Goal: Transaction & Acquisition: Purchase product/service

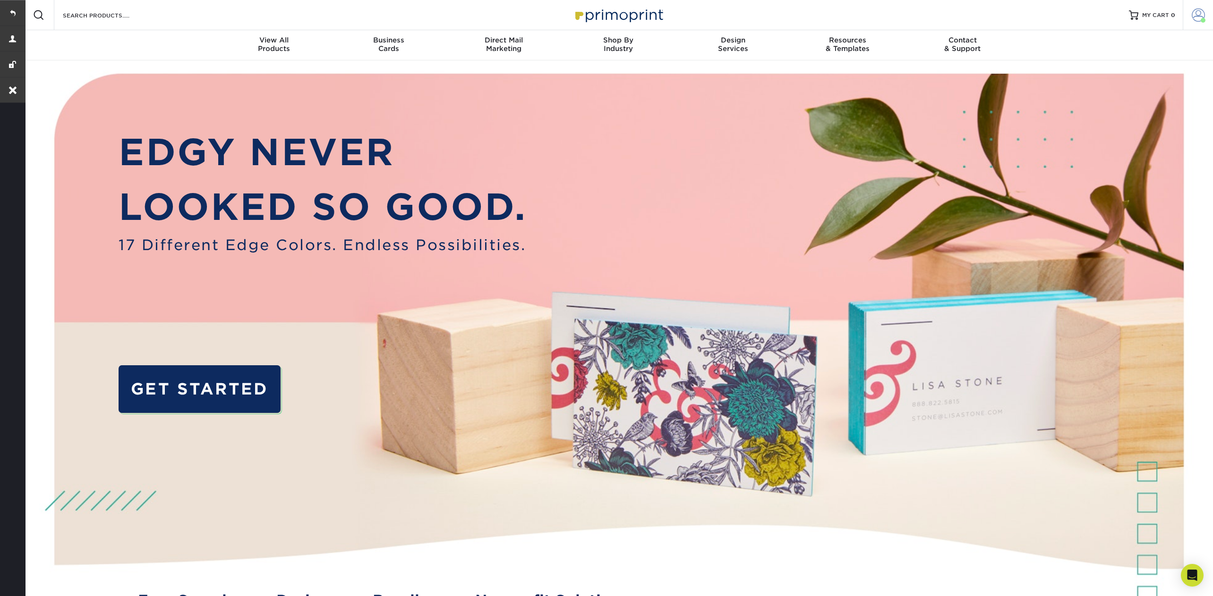
click at [1194, 16] on span at bounding box center [1197, 14] width 13 height 13
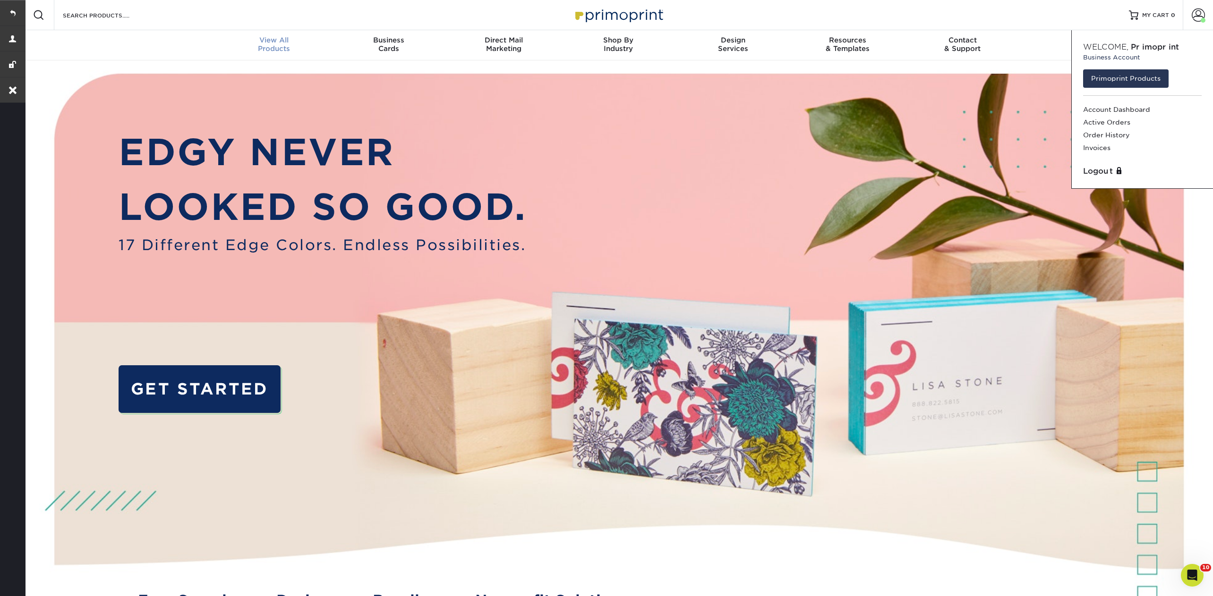
click at [288, 49] on div "View All Products" at bounding box center [274, 44] width 115 height 17
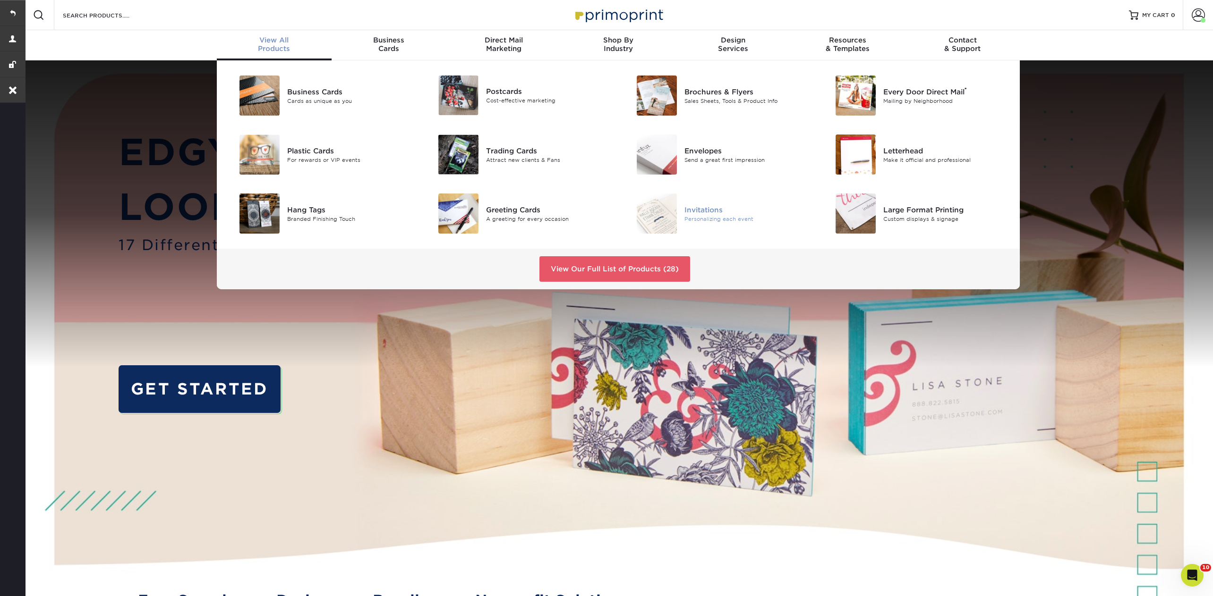
click at [712, 206] on div "Invitations" at bounding box center [746, 209] width 125 height 10
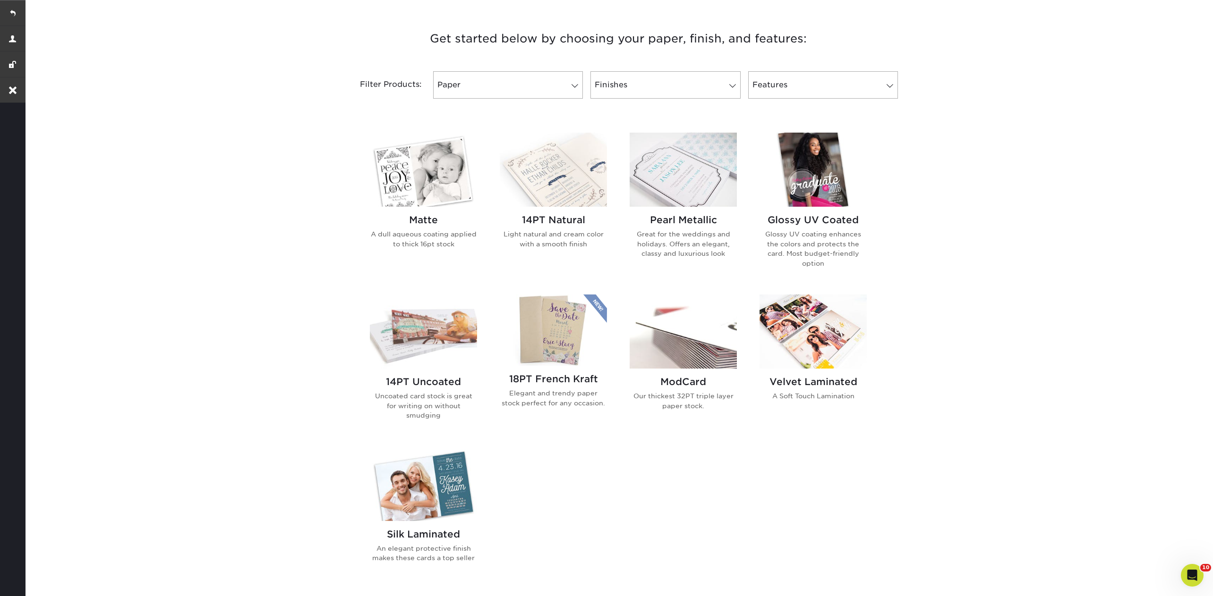
scroll to position [370, 0]
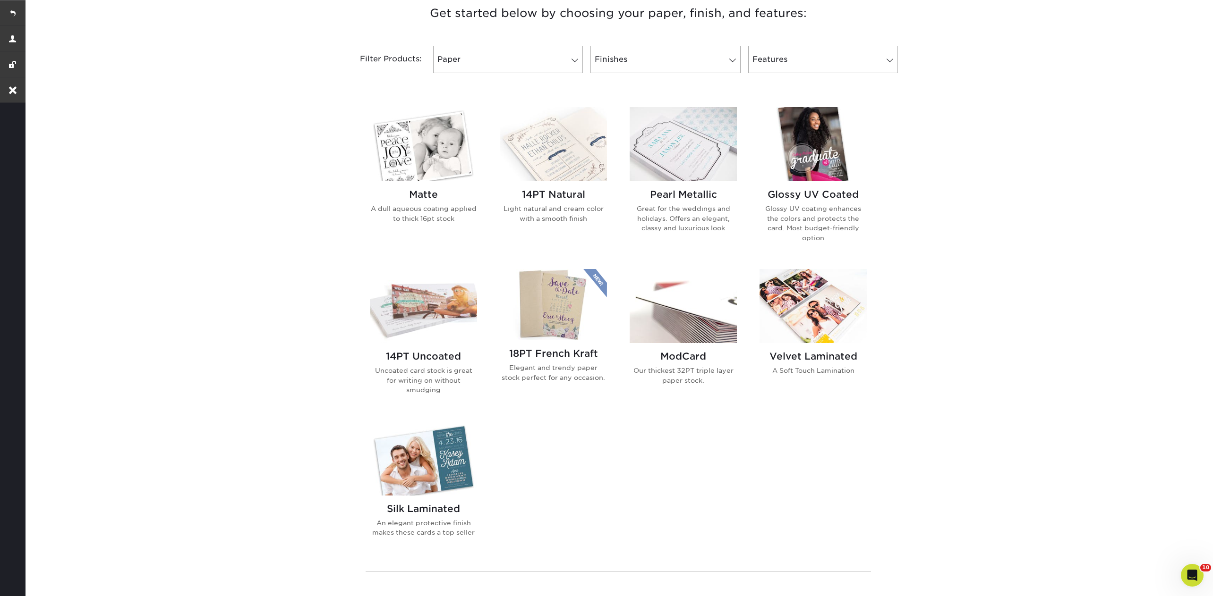
click at [438, 156] on img at bounding box center [423, 144] width 107 height 74
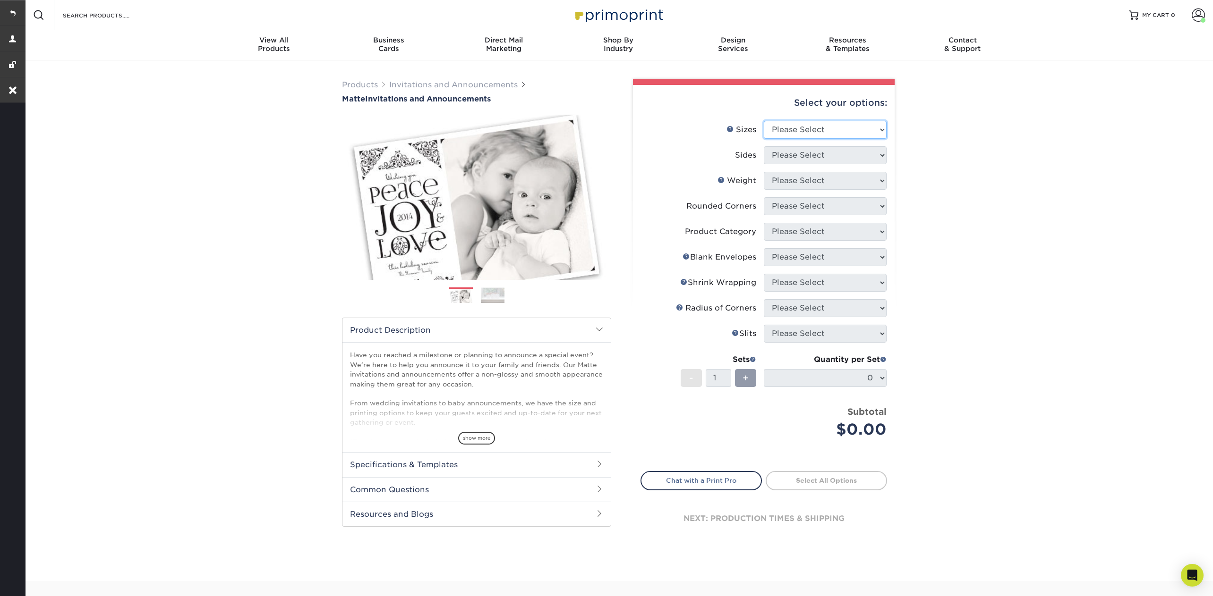
click at [841, 122] on select "Please Select 4.25" x 5.5" 4.25" x 6" 5" x 7" 5.5" x 8.5" 6" x 6"" at bounding box center [825, 130] width 123 height 18
select select "5.00x7.00"
click at [764, 121] on select "Please Select 4.25" x 5.5" 4.25" x 6" 5" x 7" 5.5" x 8.5" 6" x 6"" at bounding box center [825, 130] width 123 height 18
click at [803, 153] on select "Please Select Print Both Sides Print Front Only" at bounding box center [825, 155] width 123 height 18
select select "13abbda7-1d64-4f25-8bb2-c179b224825d"
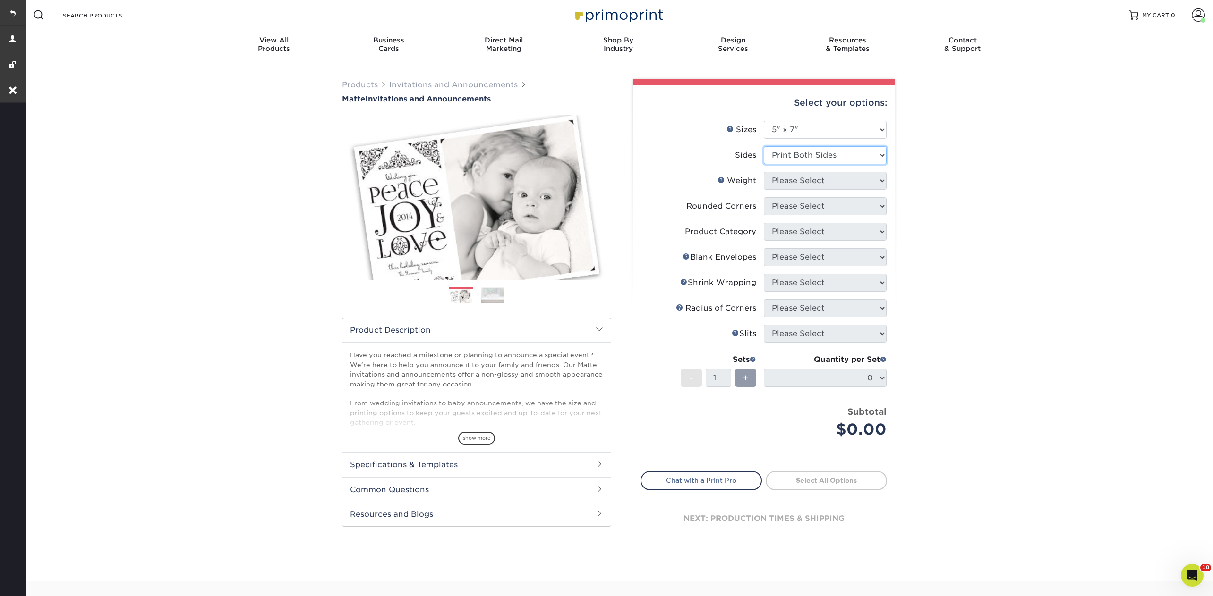
click at [764, 146] on select "Please Select Print Both Sides Print Front Only" at bounding box center [825, 155] width 123 height 18
click at [797, 185] on select "Please Select 16PT" at bounding box center [825, 181] width 123 height 18
select select "16PT"
click at [764, 172] on select "Please Select 16PT" at bounding box center [825, 181] width 123 height 18
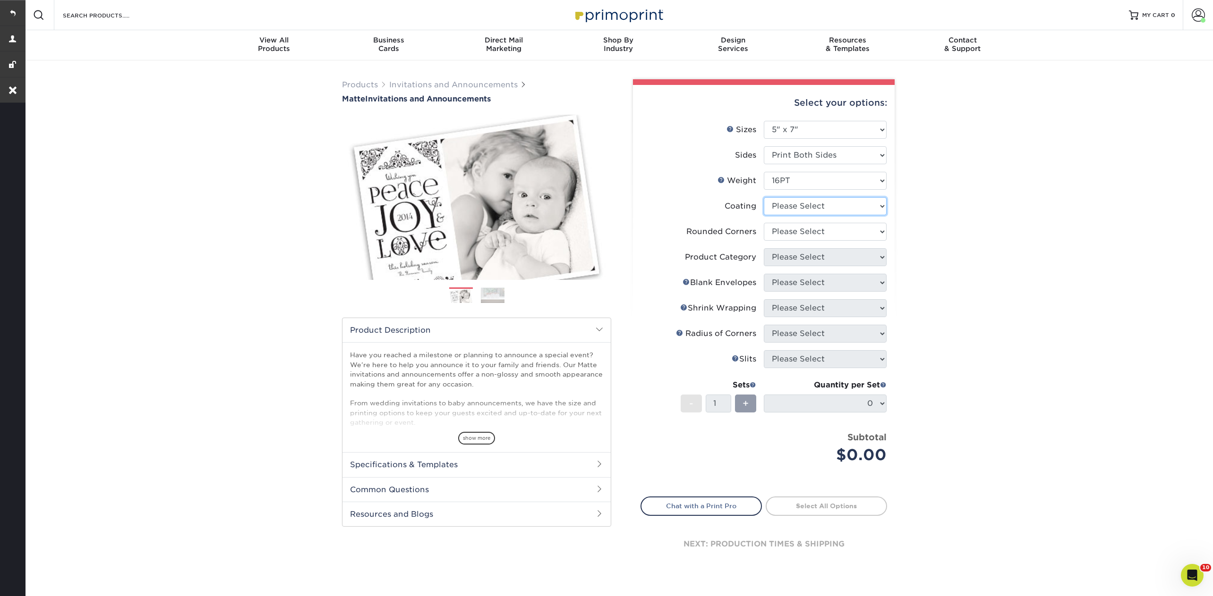
click at [794, 204] on select at bounding box center [825, 206] width 123 height 18
select select "121bb7b5-3b4d-429f-bd8d-bbf80e953313"
click at [764, 197] on select at bounding box center [825, 206] width 123 height 18
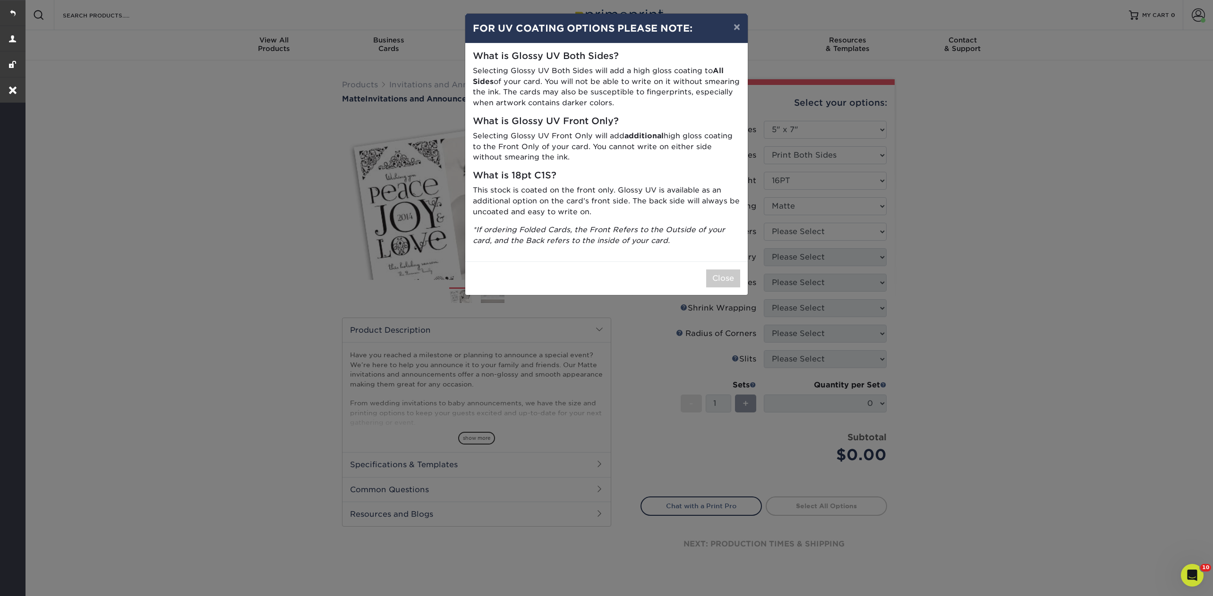
click at [720, 292] on div "Close" at bounding box center [606, 279] width 282 height 34
click at [721, 276] on button "Close" at bounding box center [723, 279] width 34 height 18
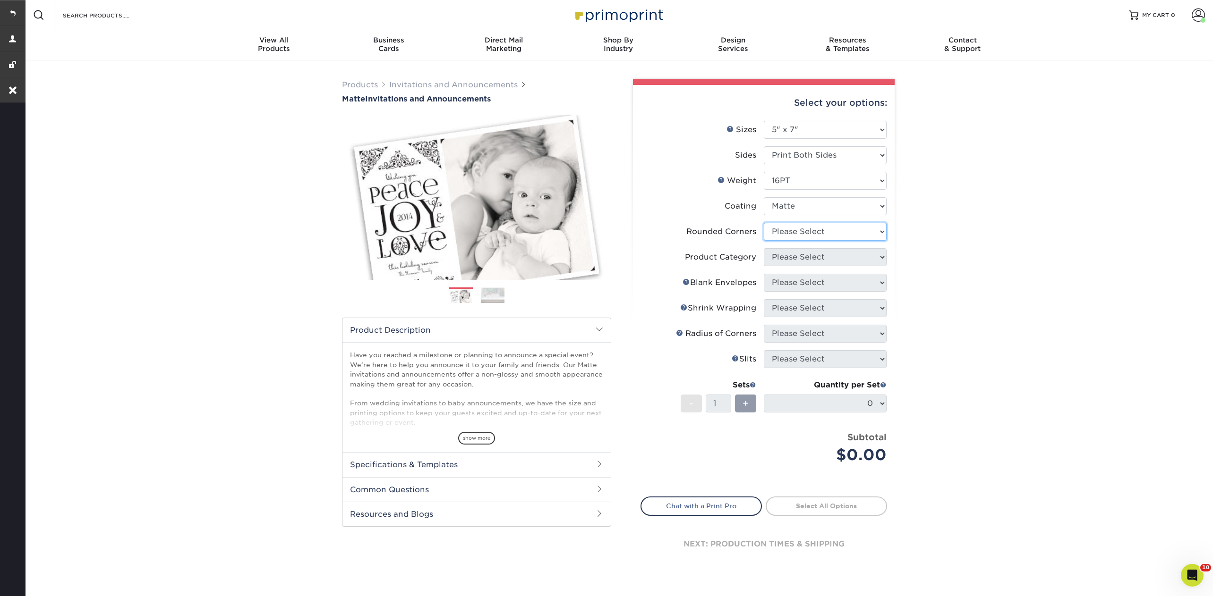
click at [790, 227] on select "Please Select Yes - Round 4 Corners No" at bounding box center [825, 232] width 123 height 18
select select "0"
click at [764, 223] on select "Please Select Yes - Round 4 Corners No" at bounding box center [825, 232] width 123 height 18
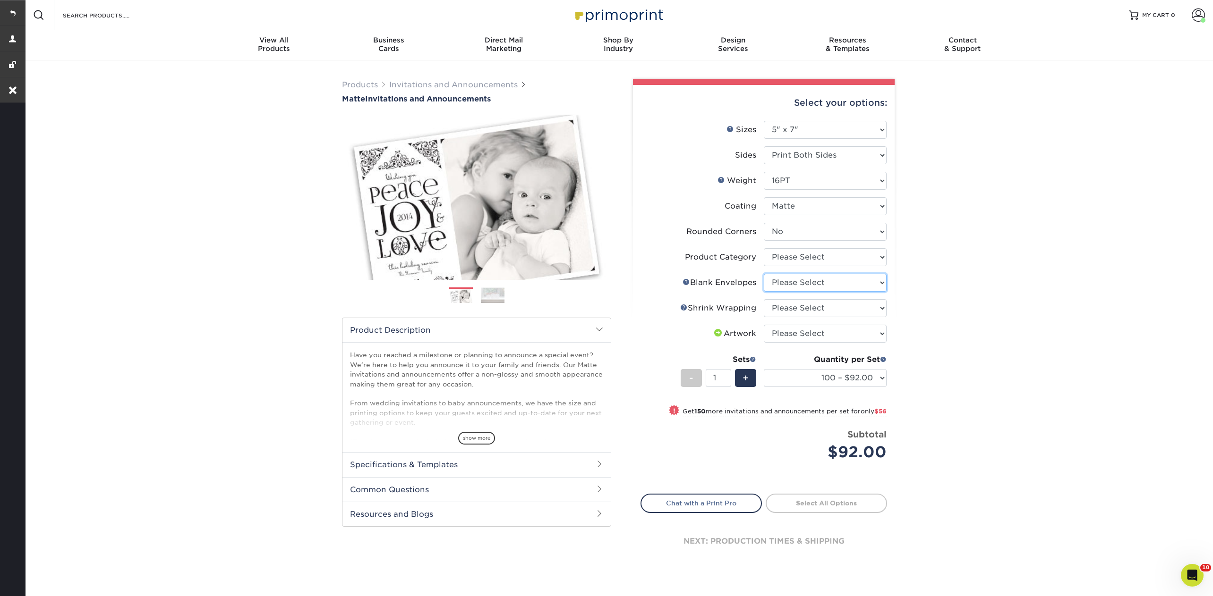
click at [784, 281] on select "Please Select No Blank Envelopes Yes 100 Envelopes A7 Yes 250 Envelopes A7 Yes …" at bounding box center [825, 283] width 123 height 18
select select "9f137334-7cf0-4a73-8a74-a4df662606ea"
click at [764, 274] on select "Please Select No Blank Envelopes Yes 100 Envelopes A7 Yes 250 Envelopes A7 Yes …" at bounding box center [825, 283] width 123 height 18
click at [781, 308] on select "Please Select No Shrink Wrapping Shrink Wrap 100 Per Package Shrink Wrap 50 Per…" at bounding box center [825, 308] width 123 height 18
select select "c8749376-e7da-41d0-b3dc-647faf84d907"
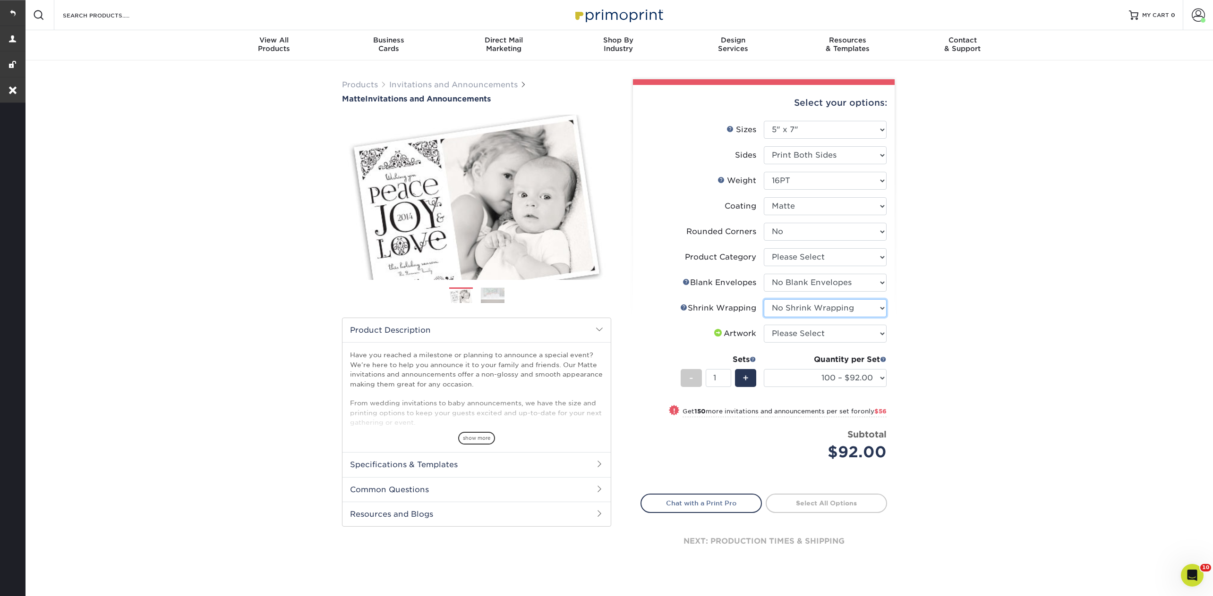
click at [764, 299] on select "Please Select No Shrink Wrapping Shrink Wrap 100 Per Package Shrink Wrap 50 Per…" at bounding box center [825, 308] width 123 height 18
click at [807, 331] on select "Please Select I will upload files I need a design - $100" at bounding box center [825, 334] width 123 height 18
click at [764, 325] on select "Please Select I will upload files I need a design - $100" at bounding box center [825, 334] width 123 height 18
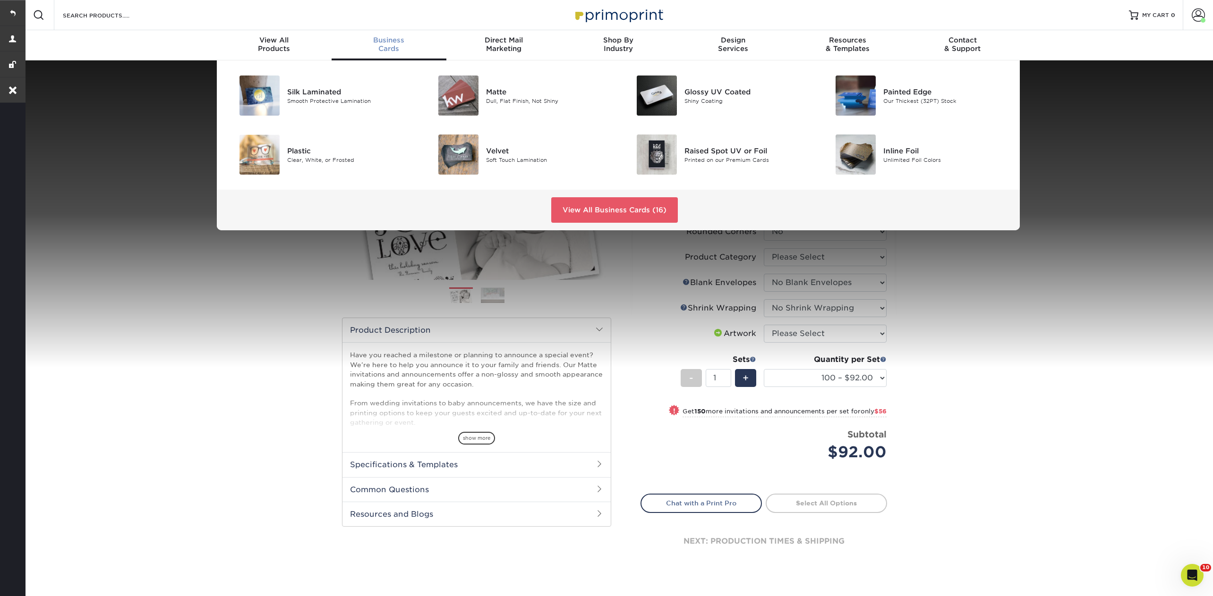
click at [394, 46] on div "Business Cards" at bounding box center [388, 44] width 115 height 17
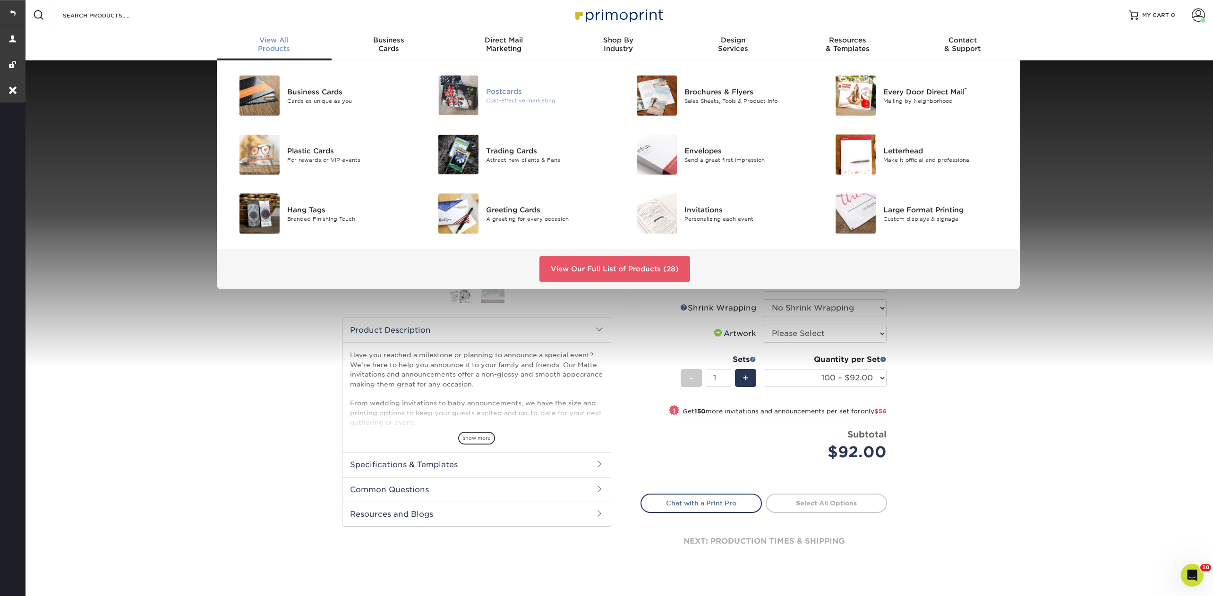
click at [511, 93] on div "Postcards" at bounding box center [548, 91] width 125 height 10
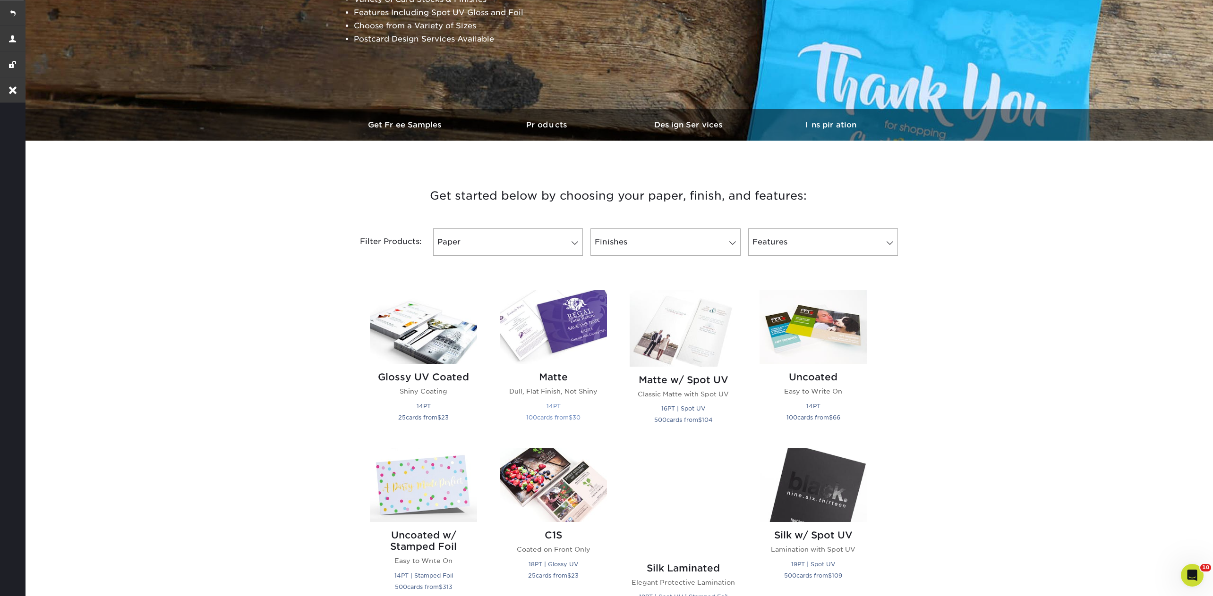
click at [569, 327] on img at bounding box center [553, 327] width 107 height 74
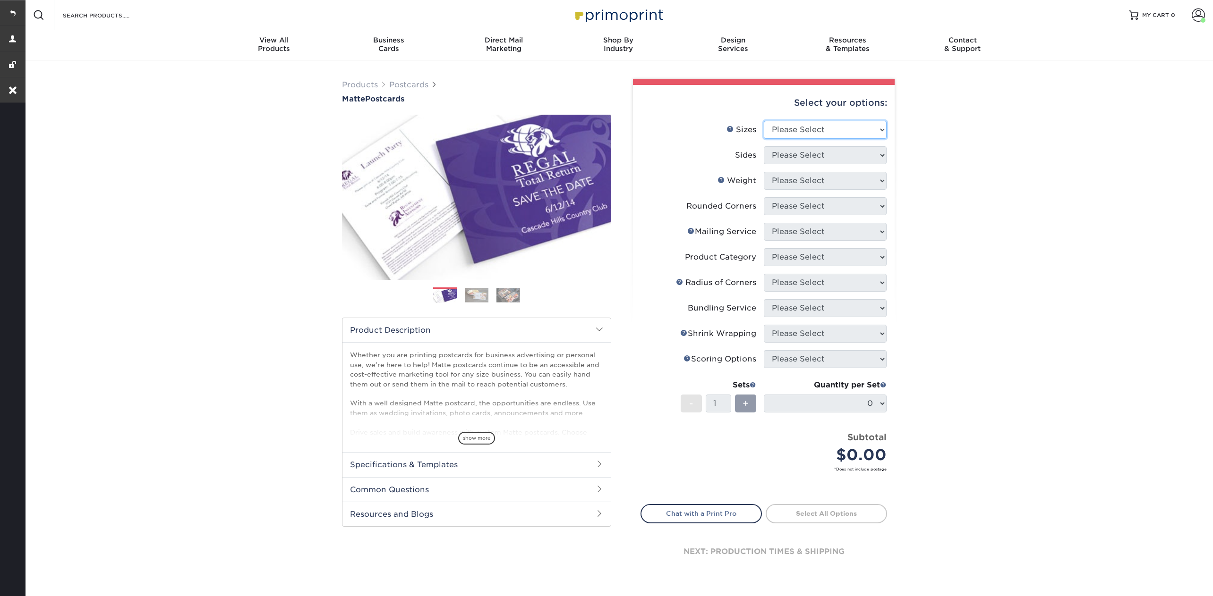
click at [838, 123] on select "Please Select 1.5" x 7" 2" x 4" 2" x 6" 2" x 7" 2" x 8" 2.12" x 5.5" 2.125" x 5…" at bounding box center [825, 130] width 123 height 18
select select "5.00x7.00"
click at [764, 121] on select "Please Select 1.5" x 7" 2" x 4" 2" x 6" 2" x 7" 2" x 8" 2.12" x 5.5" 2.125" x 5…" at bounding box center [825, 130] width 123 height 18
click at [809, 153] on select "Please Select Print Both Sides Print Front Only" at bounding box center [825, 155] width 123 height 18
select select "13abbda7-1d64-4f25-8bb2-c179b224825d"
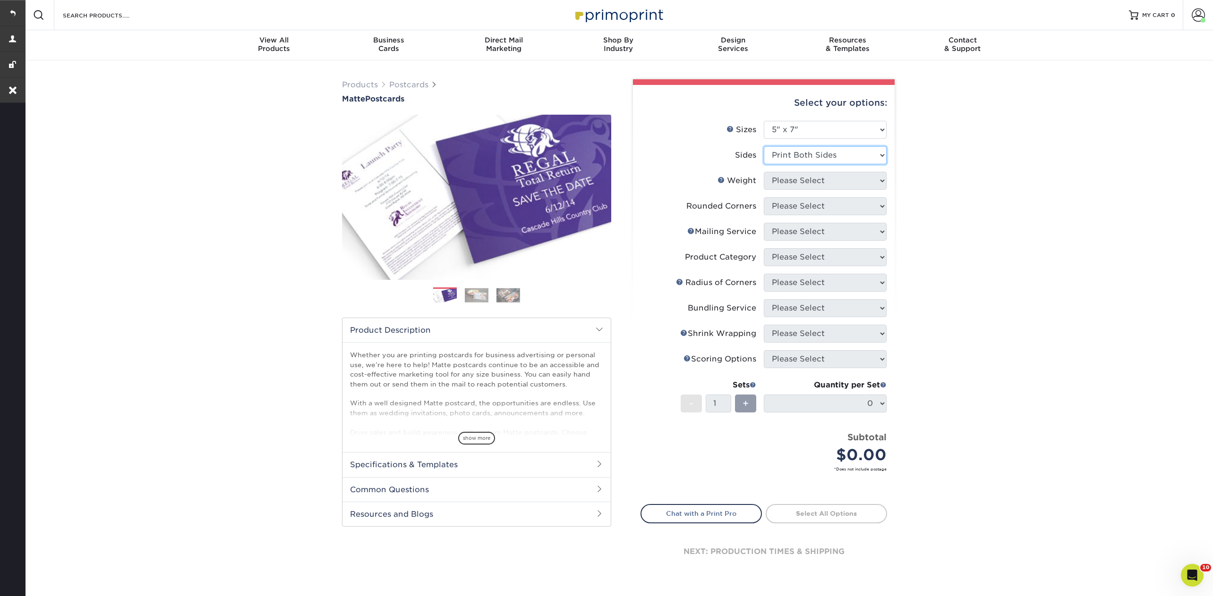
click at [764, 146] on select "Please Select Print Both Sides Print Front Only" at bounding box center [825, 155] width 123 height 18
click at [800, 180] on select "Please Select 14PT 16PT" at bounding box center [825, 181] width 123 height 18
select select "16PT"
click at [764, 172] on select "Please Select 14PT 16PT" at bounding box center [825, 181] width 123 height 18
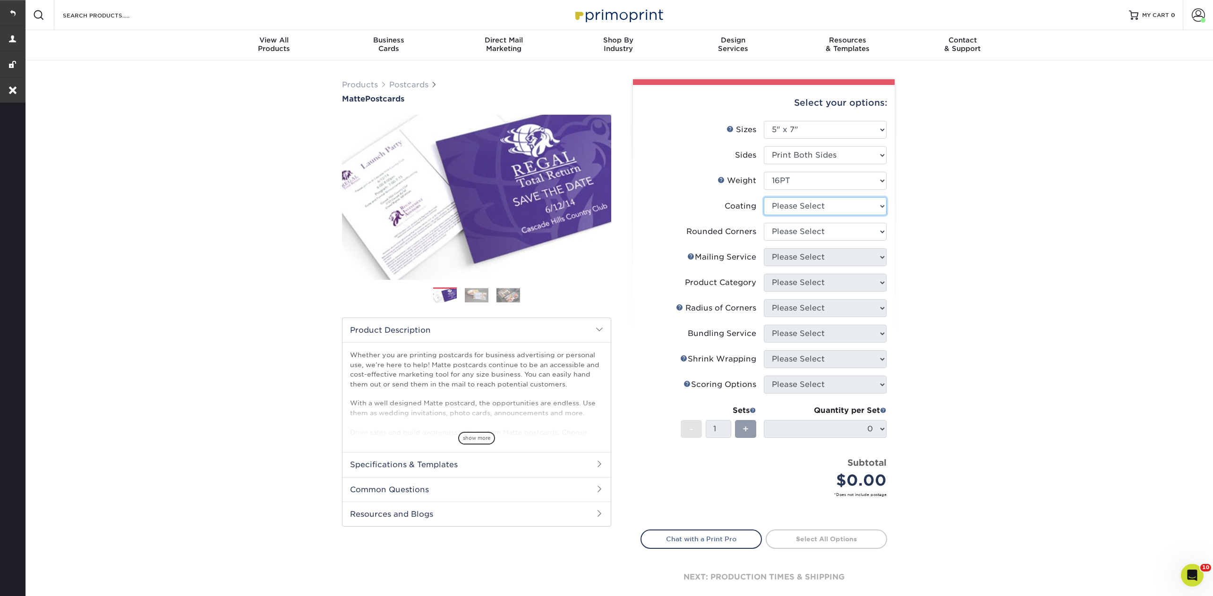
click at [793, 207] on select at bounding box center [825, 206] width 123 height 18
select select "121bb7b5-3b4d-429f-bd8d-bbf80e953313"
click at [764, 197] on select at bounding box center [825, 206] width 123 height 18
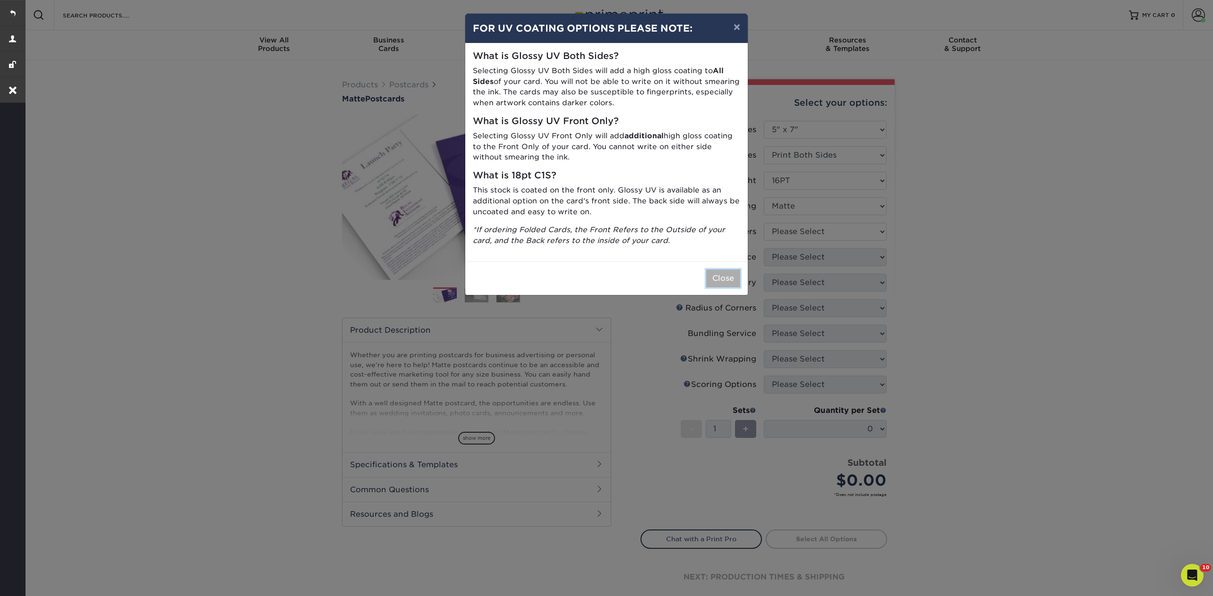
click at [731, 285] on button "Close" at bounding box center [723, 279] width 34 height 18
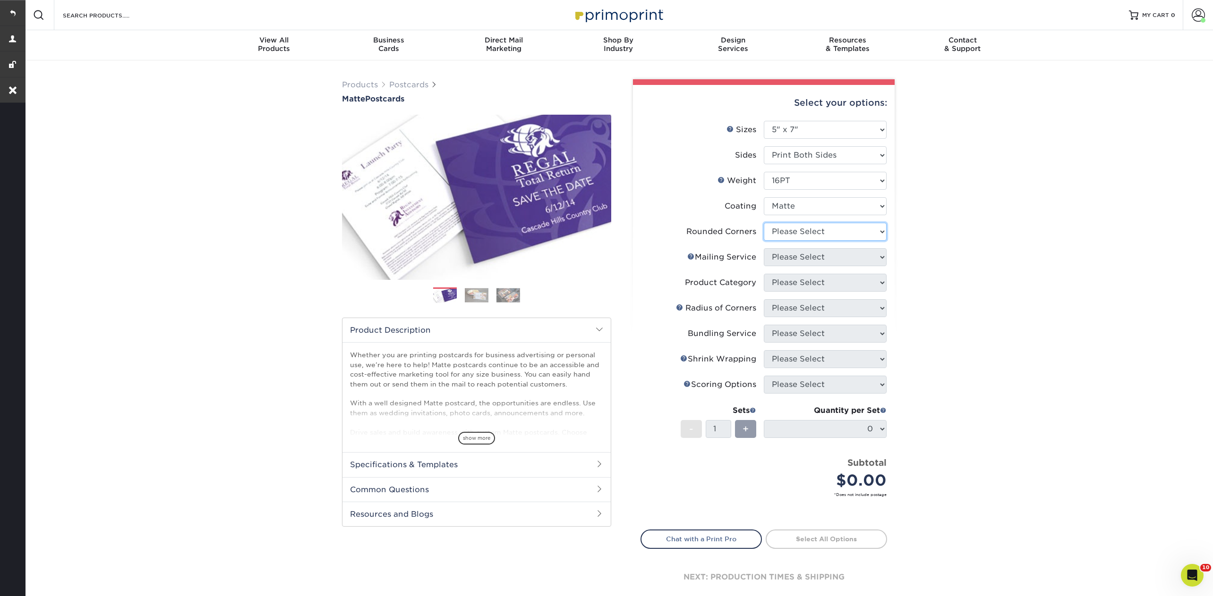
click at [800, 225] on select "Please Select Yes - Round 4 Corners No" at bounding box center [825, 232] width 123 height 18
select select "0"
click at [764, 223] on select "Please Select Yes - Round 4 Corners No" at bounding box center [825, 232] width 123 height 18
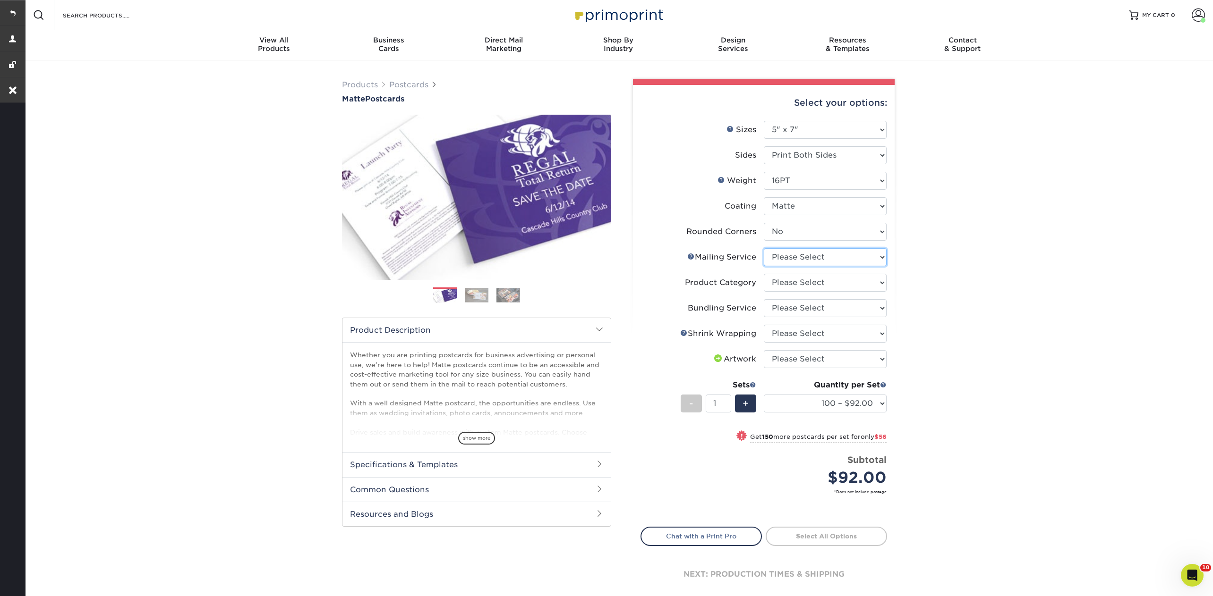
click at [783, 257] on select "Please Select No Direct Mailing Service No, I will mail/stamp/imprint Direct Ma…" at bounding box center [825, 257] width 123 height 18
select select "3e5e9bdd-d78a-4c28-a41d-fe1407925ca6"
click at [764, 248] on select "Please Select No Direct Mailing Service No, I will mail/stamp/imprint Direct Ma…" at bounding box center [825, 257] width 123 height 18
click at [788, 283] on select "Please Select Postcards" at bounding box center [825, 283] width 123 height 18
select select "9b7272e0-d6c8-4c3c-8e97-d3a1bcdab858"
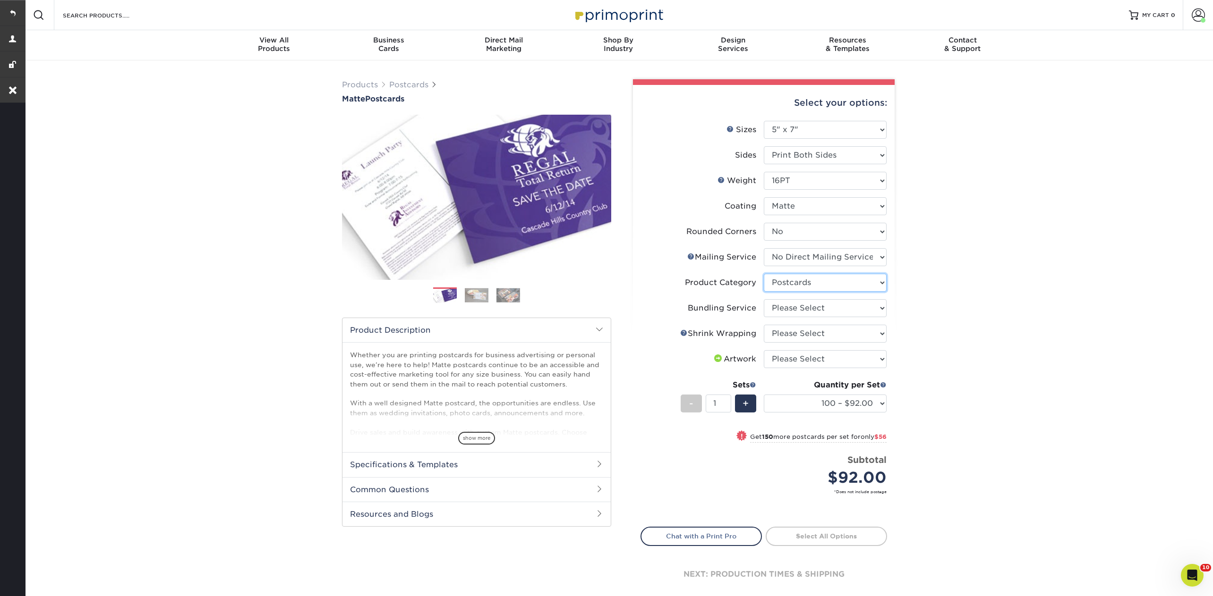
click at [764, 274] on select "Please Select Postcards" at bounding box center [825, 283] width 123 height 18
click at [786, 315] on select "Please Select No Bundling Services Yes, Bundles of 50 (+2 Days) Yes, Bundles of…" at bounding box center [825, 308] width 123 height 18
click at [764, 299] on select "Please Select No Bundling Services Yes, Bundles of 50 (+2 Days) Yes, Bundles of…" at bounding box center [825, 308] width 123 height 18
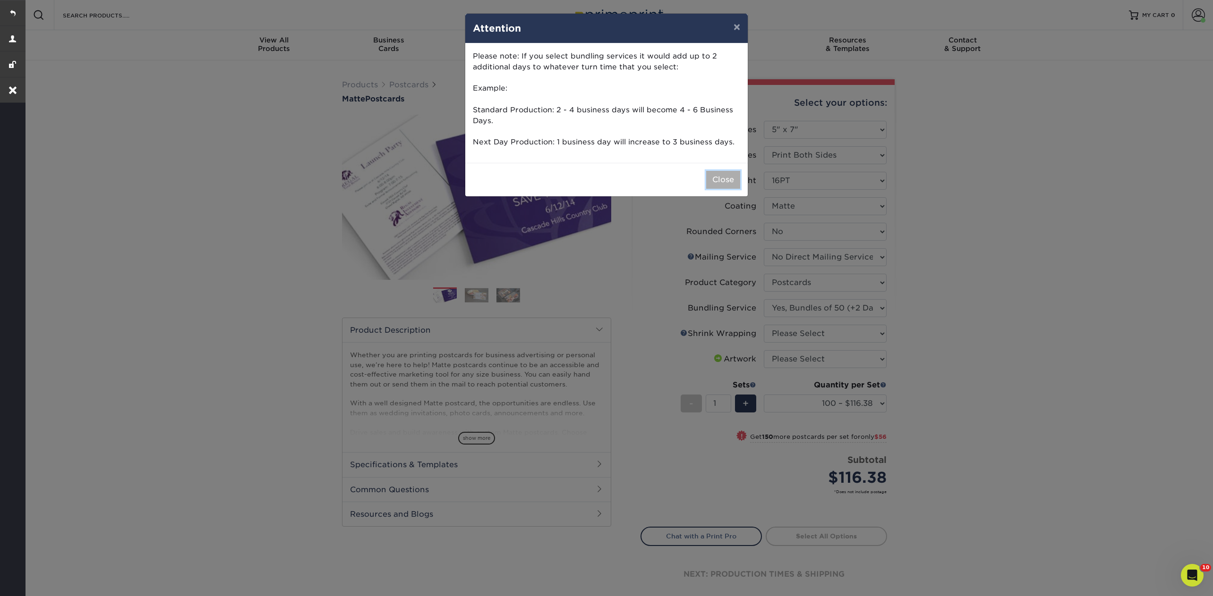
click at [723, 177] on button "Close" at bounding box center [723, 180] width 34 height 18
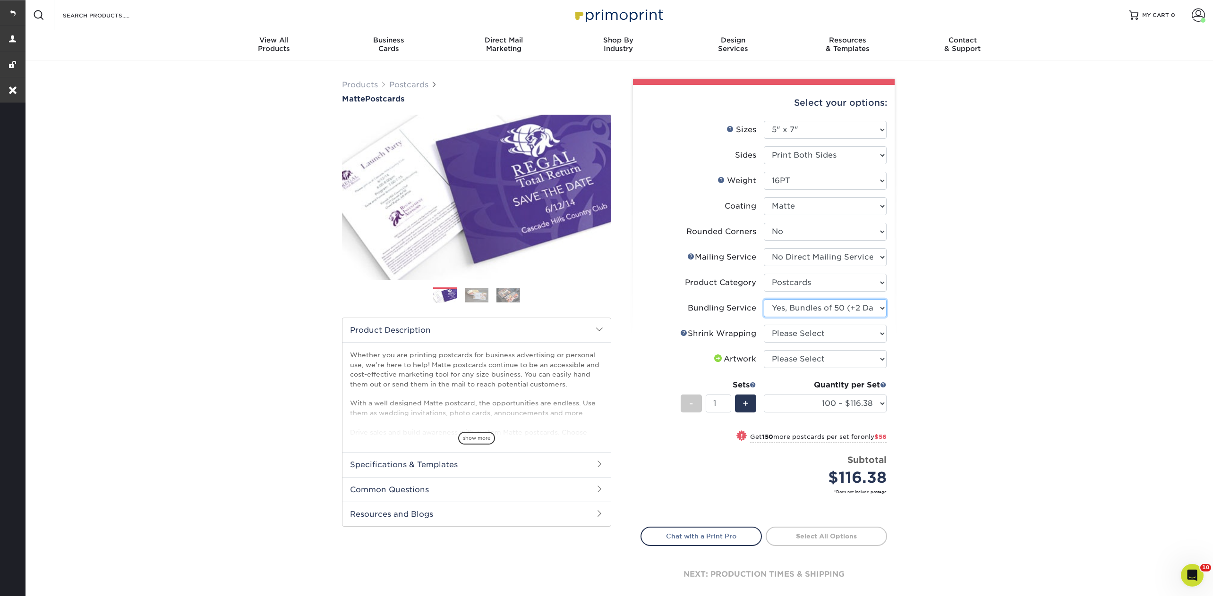
click at [799, 309] on select "Please Select No Bundling Services Yes, Bundles of 50 (+2 Days) Yes, Bundles of…" at bounding box center [825, 308] width 123 height 18
select select "58689abb-25c0-461c-a4c3-a80b627d6649"
click at [764, 299] on select "Please Select No Bundling Services Yes, Bundles of 50 (+2 Days) Yes, Bundles of…" at bounding box center [825, 308] width 123 height 18
click at [797, 338] on select "Please Select No Shrink Wrapping Shrink Wrap 100 Per Package Shrink Wrap 50 Per…" at bounding box center [825, 334] width 123 height 18
select select "c8749376-e7da-41d0-b3dc-647faf84d907"
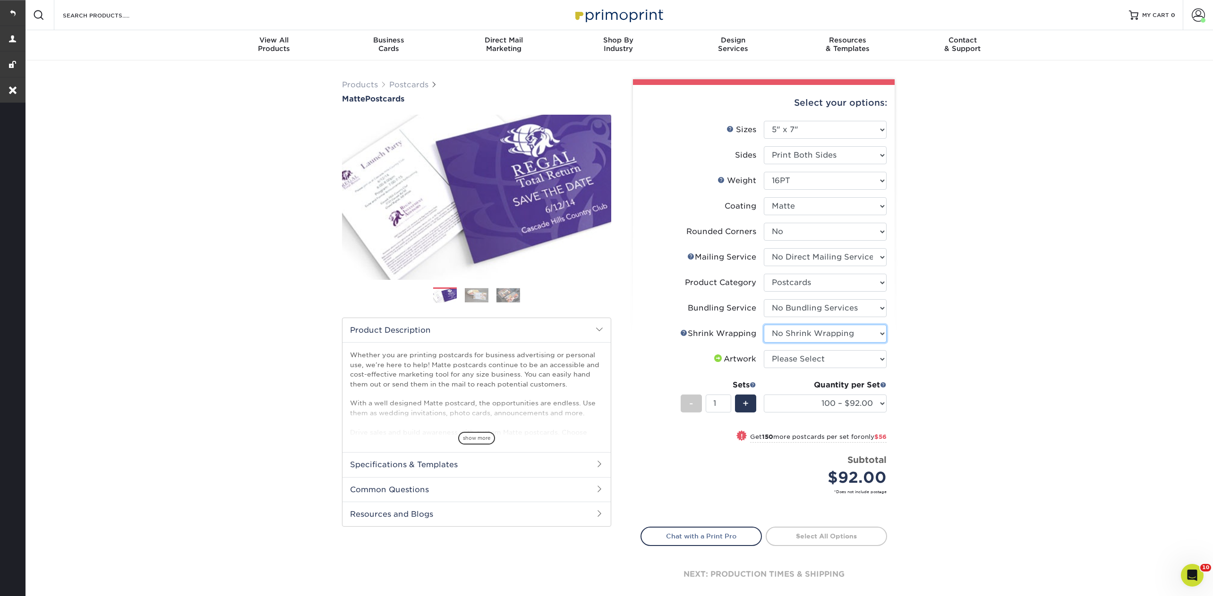
click at [764, 325] on select "Please Select No Shrink Wrapping Shrink Wrap 100 Per Package Shrink Wrap 50 Per…" at bounding box center [825, 334] width 123 height 18
click at [798, 361] on select "Please Select I will upload files I need a design - $150" at bounding box center [825, 359] width 123 height 18
select select "upload"
click at [764, 350] on select "Please Select I will upload files I need a design - $150" at bounding box center [825, 359] width 123 height 18
click at [816, 536] on link "Proceed to Shipping" at bounding box center [825, 535] width 121 height 17
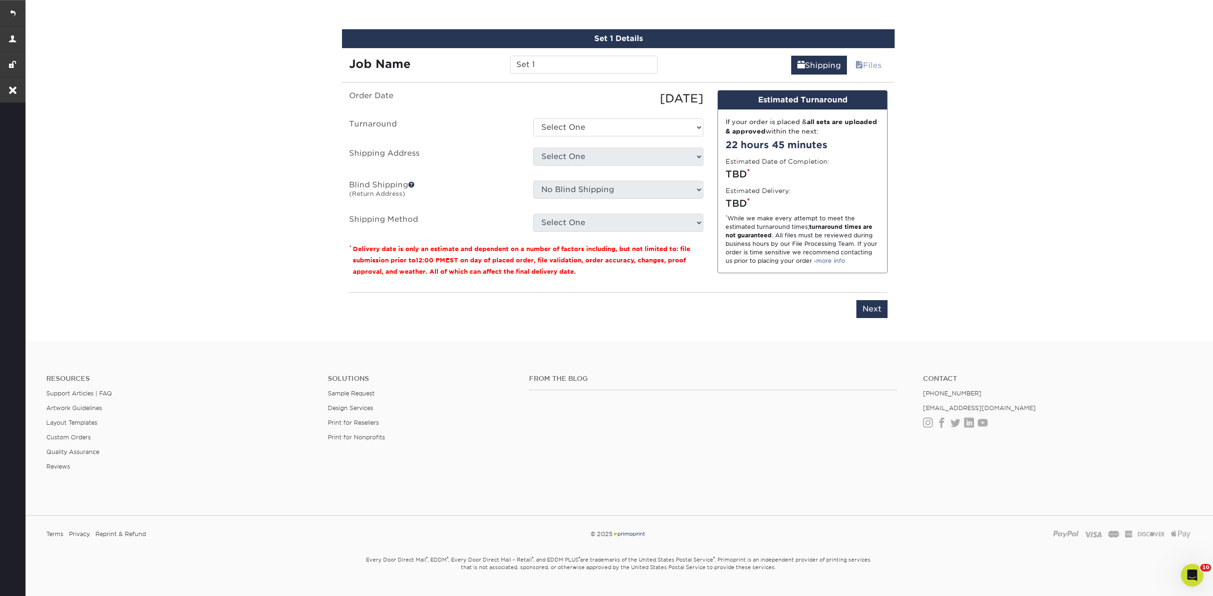
scroll to position [551, 0]
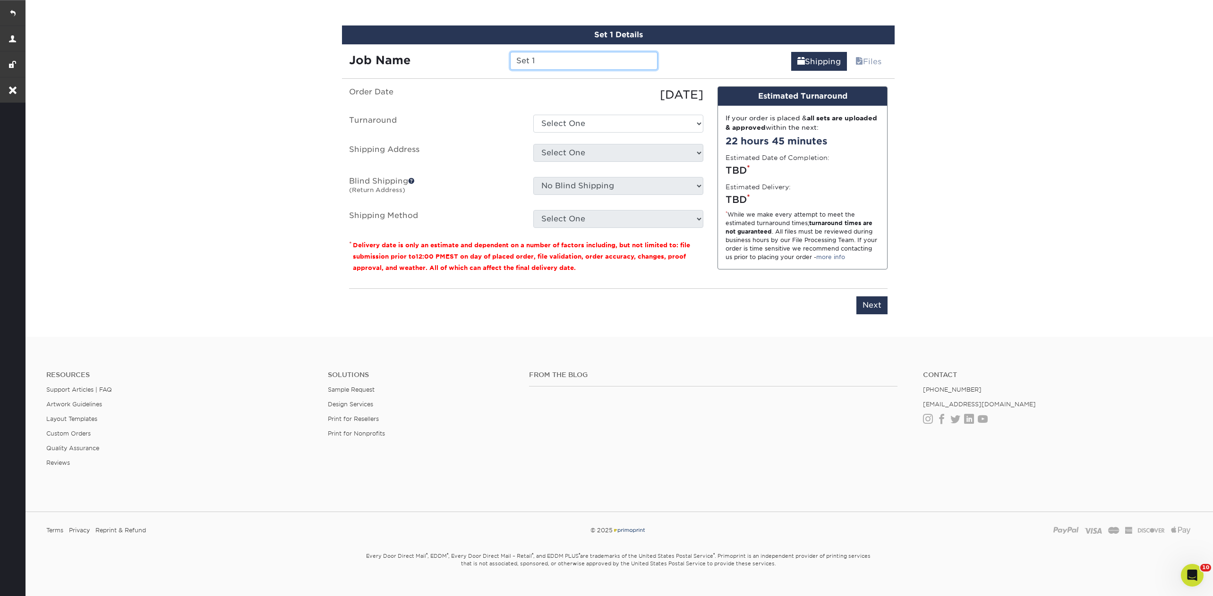
drag, startPoint x: 558, startPoint y: 63, endPoint x: 472, endPoint y: 63, distance: 86.4
click at [472, 63] on div "Job Name Set 1" at bounding box center [503, 61] width 323 height 18
click at [515, 58] on input "Matte Sample -" at bounding box center [583, 61] width 147 height 18
click at [617, 54] on input "16 Matte Sample -" at bounding box center [583, 61] width 147 height 18
click at [601, 59] on input "16 Matte Sample -" at bounding box center [583, 61] width 147 height 18
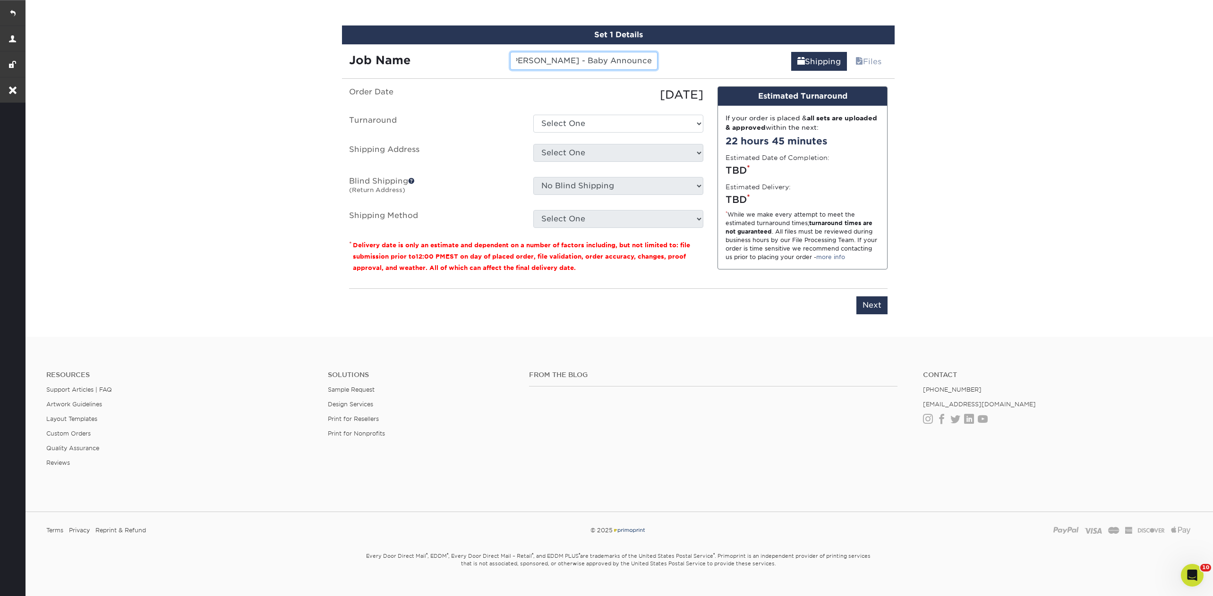
scroll to position [0, 24]
type input "16 Matte Sample - Baby Announcement"
click at [585, 130] on ul "Order Date 09/22/2025 Turnaround Select One 2-4 Business Days 2 Day Next Busine…" at bounding box center [526, 157] width 354 height 142
click at [584, 116] on select "Select One 2-4 Business Days 2 Day Next Business Day" at bounding box center [618, 124] width 170 height 18
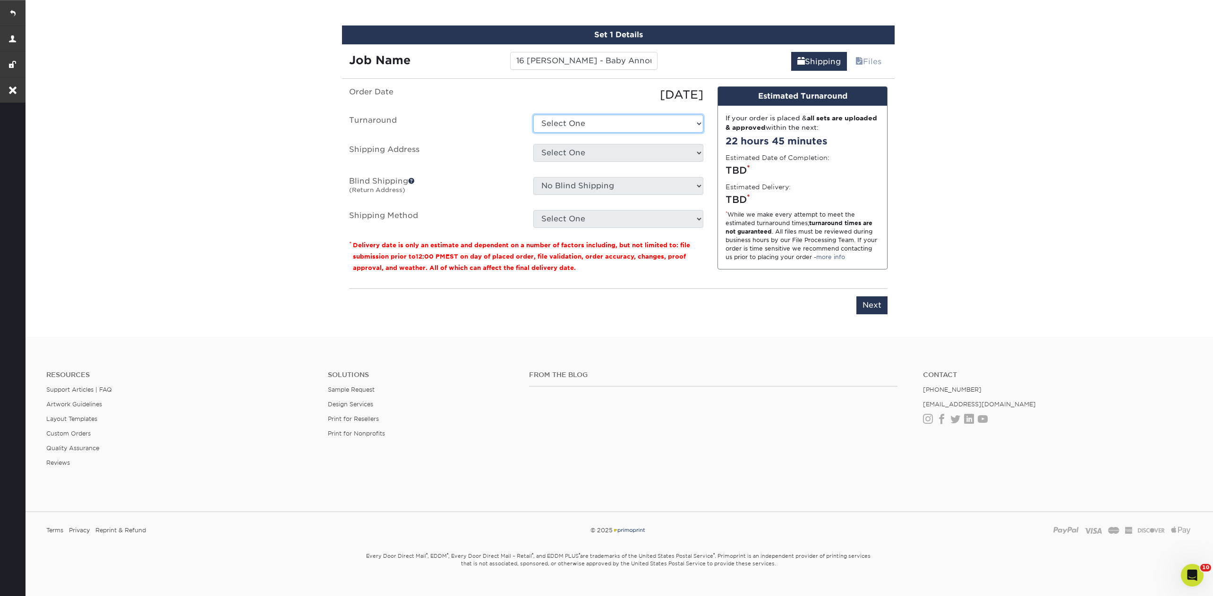
select select "a306be3c-c64c-4897-b027-4214f1261ac1"
click at [533, 115] on select "Select One 2-4 Business Days 2 Day Next Business Day" at bounding box center [618, 124] width 170 height 18
click at [569, 153] on select "Select One Jen Manning NYC Test Address Stephenie Backes Xhenis + Add New Addre…" at bounding box center [618, 153] width 170 height 18
select select "276418"
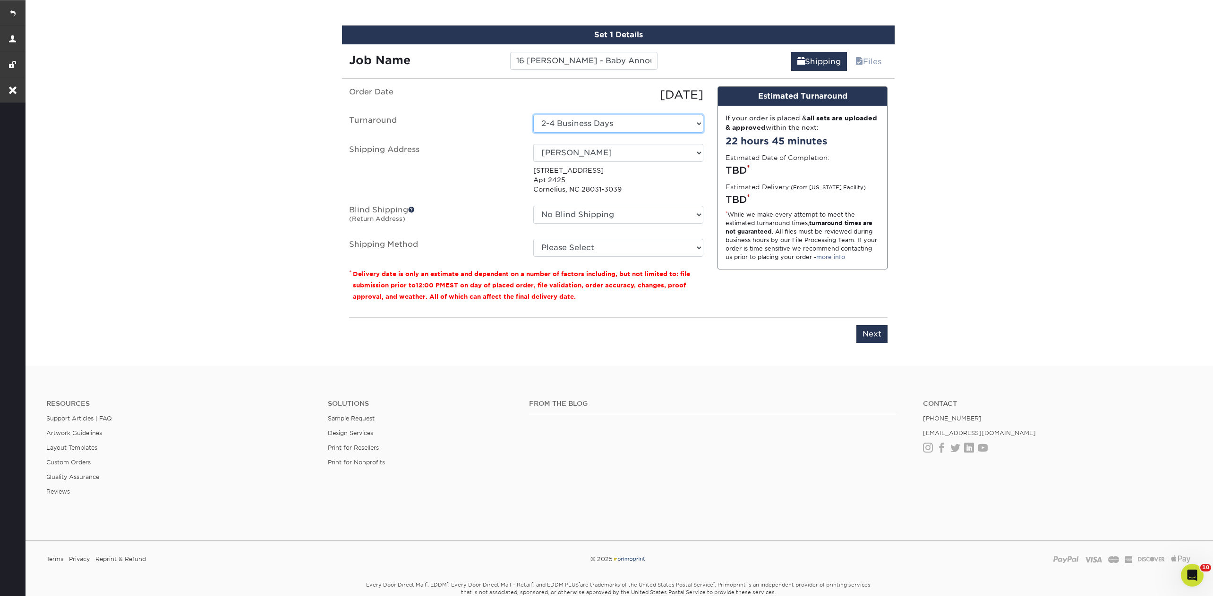
click at [609, 119] on select "Select One 2-4 Business Days 2 Day Next Business Day" at bounding box center [618, 124] width 170 height 18
select select "a477ebba-ac76-4e84-8bb1-78de2788de88"
click at [564, 206] on select "No Blind Shipping Jen Manning NYC Test Address Stephenie Backes Xhenis + Add Ne…" at bounding box center [618, 215] width 170 height 18
select select "276418"
click at [533, 206] on select "No Blind Shipping Jen Manning NYC Test Address Stephenie Backes Xhenis + Add Ne…" at bounding box center [618, 215] width 170 height 18
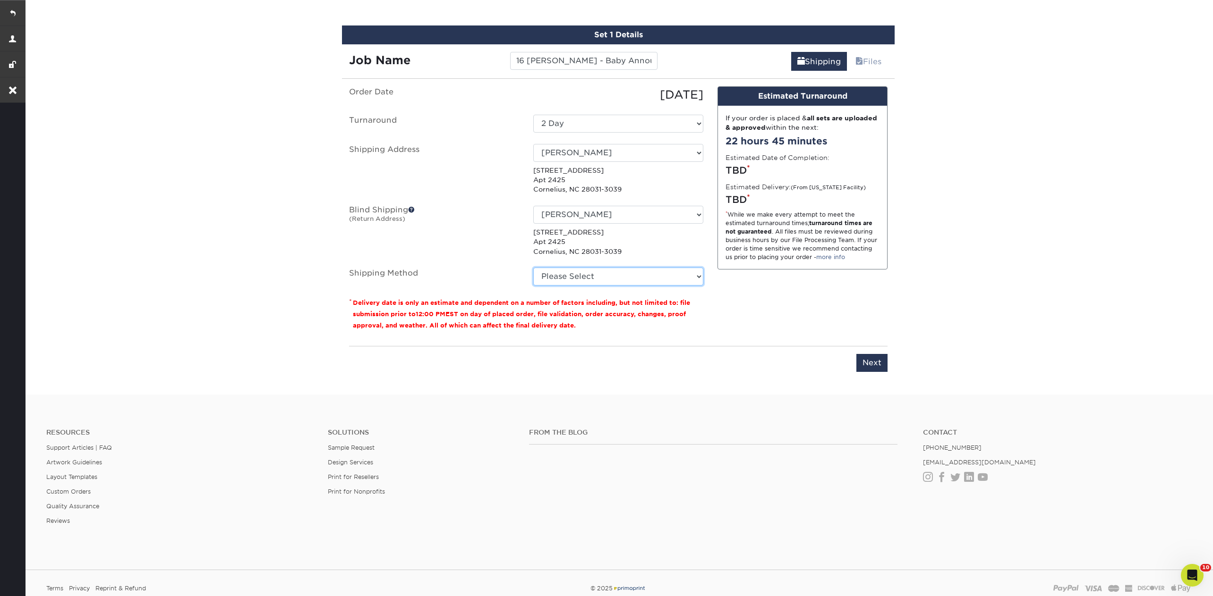
click at [569, 272] on select "Please Select Ground Shipping (+$25.00) 3 Day Shipping Service (+$31.17) 2 Day …" at bounding box center [618, 277] width 170 height 18
select select "03"
click at [533, 268] on select "Please Select Ground Shipping (+$25.00) 3 Day Shipping Service (+$31.17) 2 Day …" at bounding box center [618, 277] width 170 height 18
click at [871, 357] on input "Next" at bounding box center [871, 363] width 31 height 18
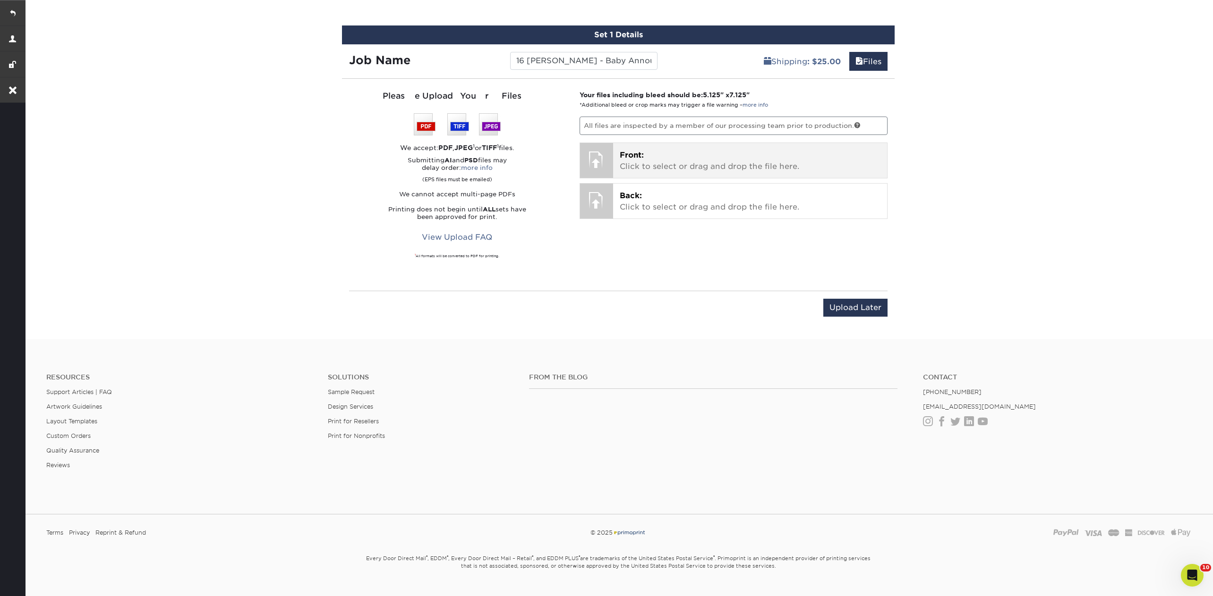
click at [642, 164] on p "Front: Click to select or drag and drop the file here." at bounding box center [750, 161] width 261 height 23
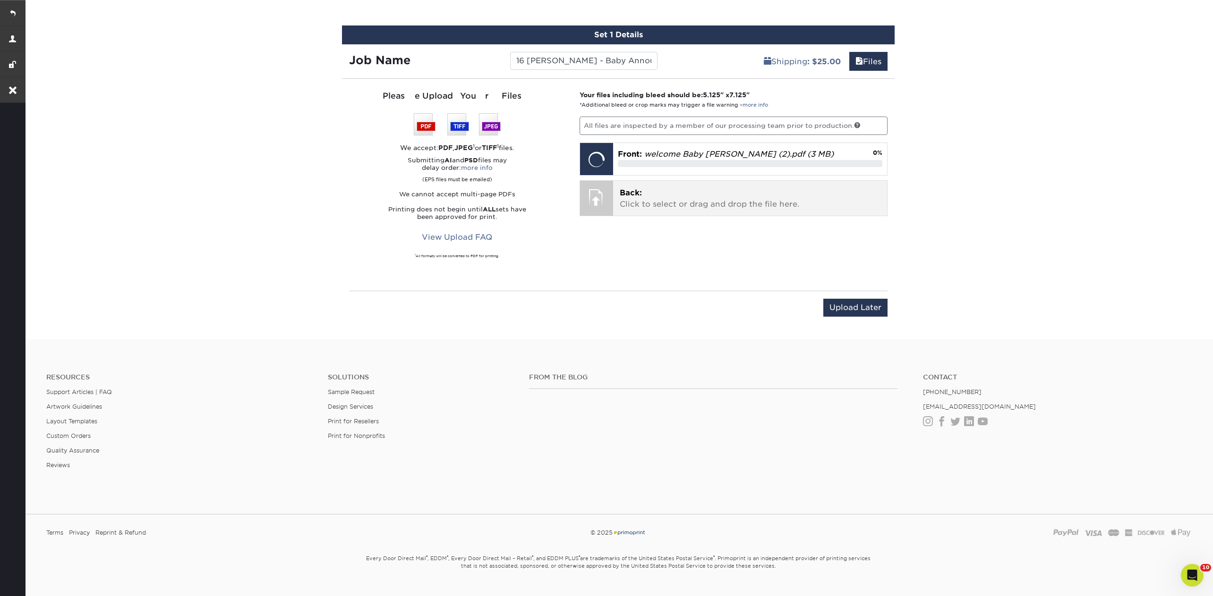
click at [741, 188] on p "Back: Click to select or drag and drop the file here." at bounding box center [750, 198] width 261 height 23
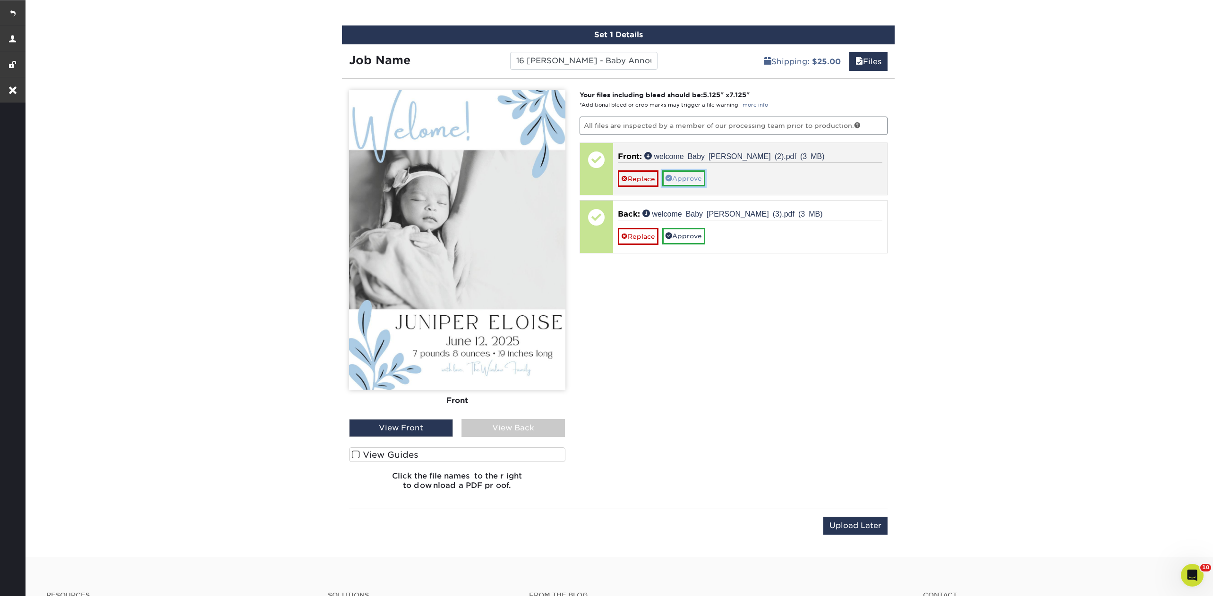
click at [687, 172] on link "Approve" at bounding box center [683, 178] width 43 height 16
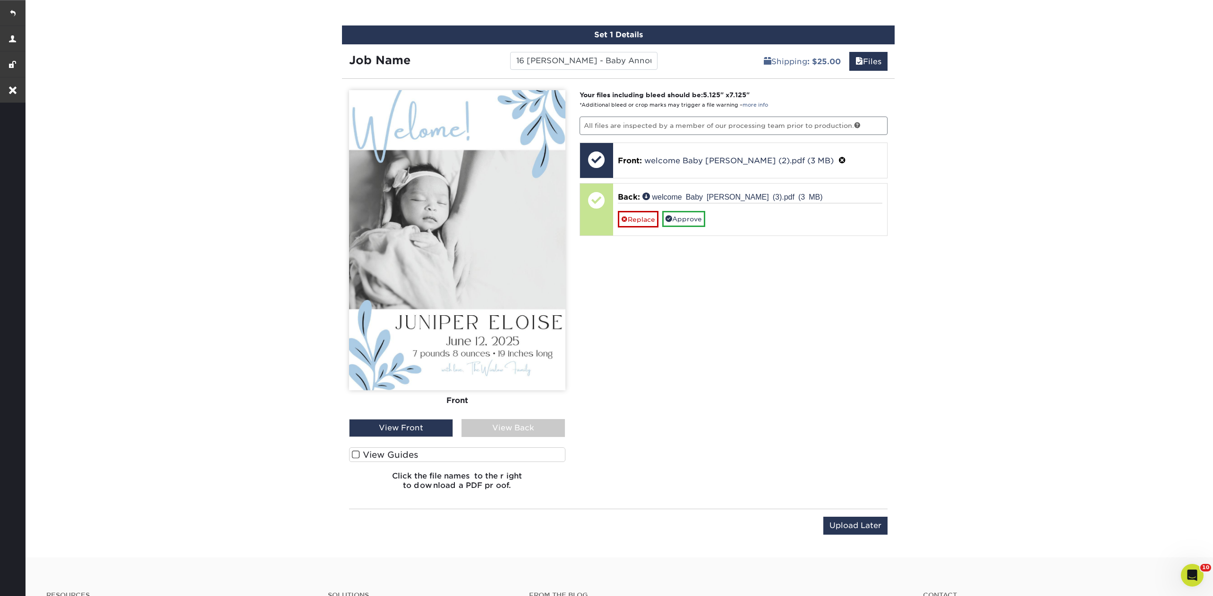
click at [498, 422] on div "View Back" at bounding box center [513, 428] width 104 height 18
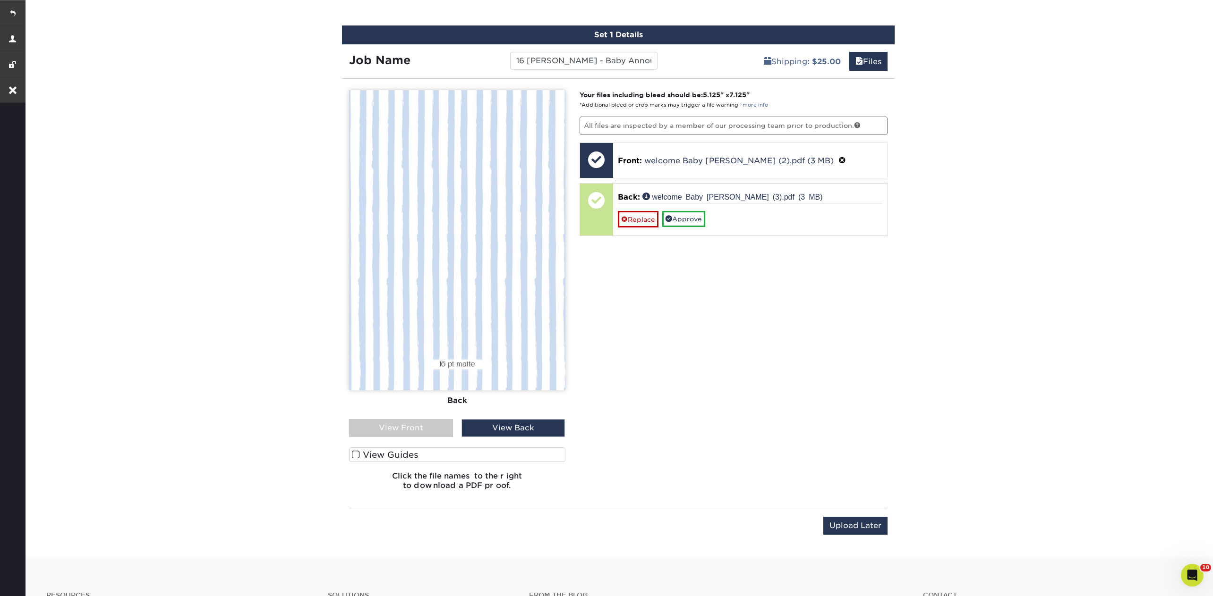
click at [420, 426] on div "View Front" at bounding box center [401, 428] width 104 height 18
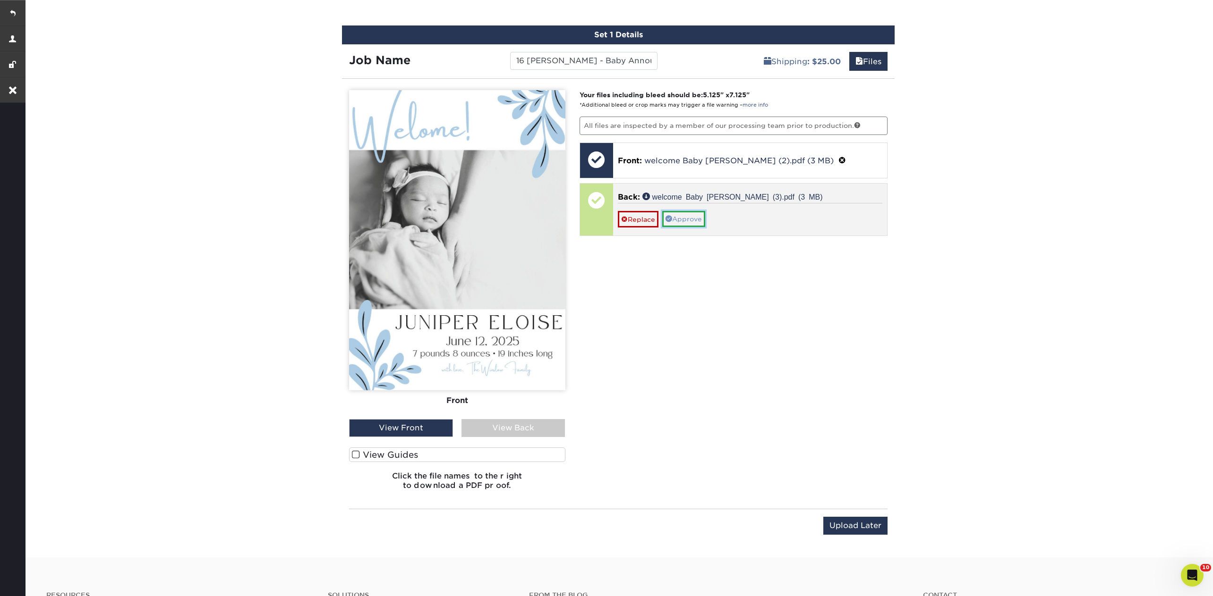
click at [698, 214] on link "Approve" at bounding box center [683, 219] width 43 height 16
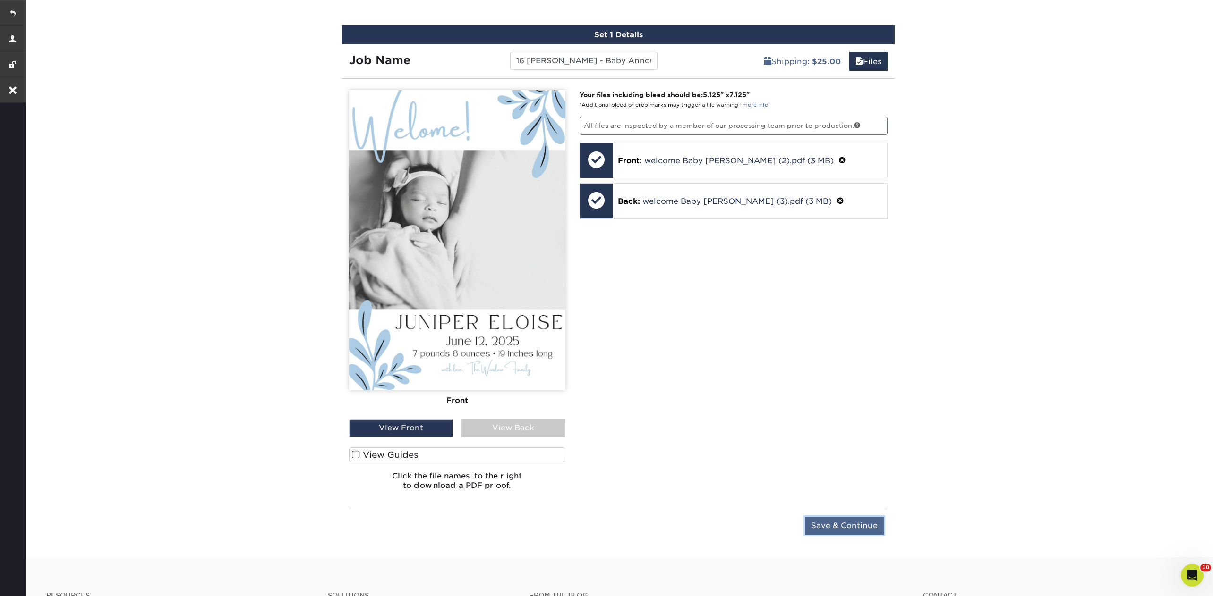
click at [844, 525] on input "Save & Continue" at bounding box center [844, 526] width 79 height 18
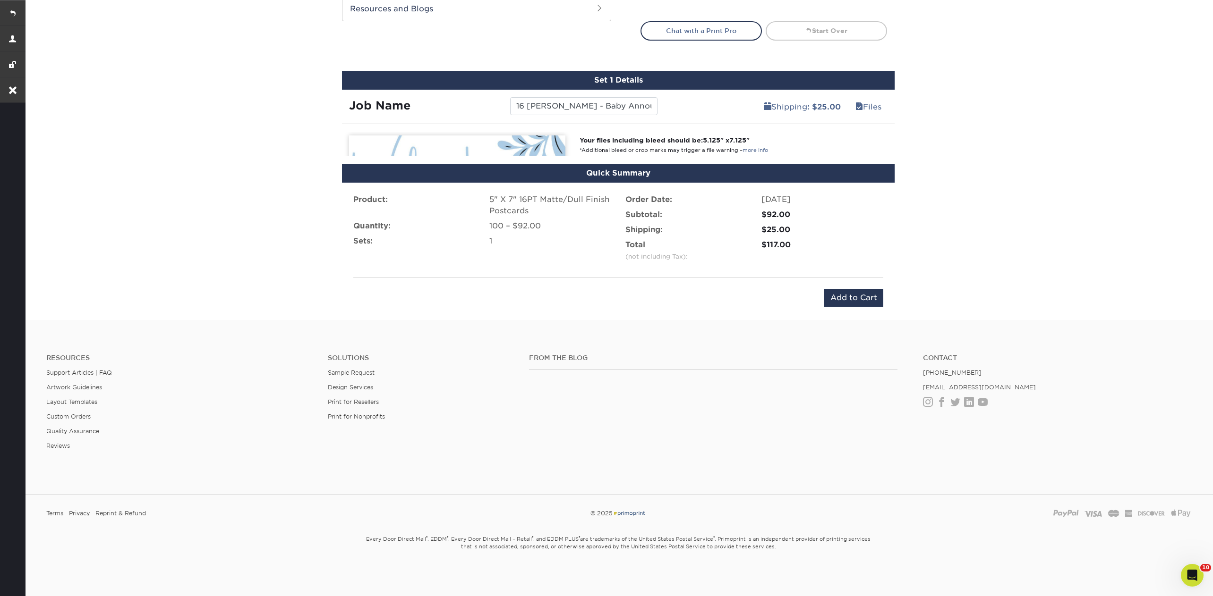
scroll to position [480, 0]
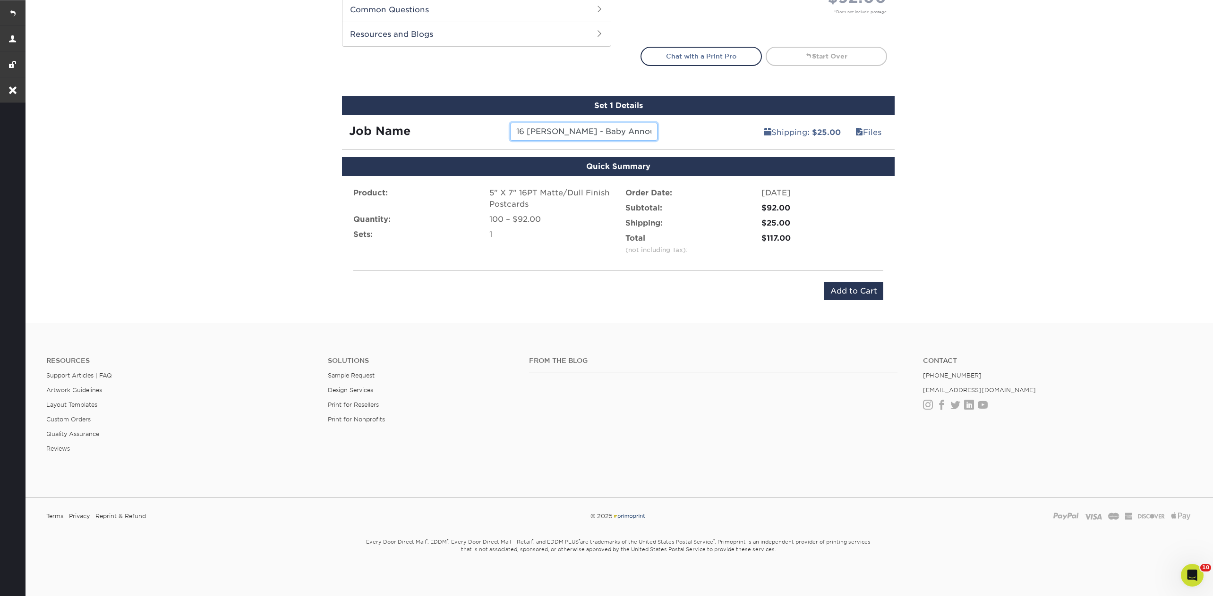
drag, startPoint x: 582, startPoint y: 130, endPoint x: 552, endPoint y: 128, distance: 29.8
click at [552, 128] on input "16 Matte Sample - Baby Announcement" at bounding box center [583, 132] width 147 height 18
click at [523, 125] on input "16 Matte - Baby Announcement" at bounding box center [583, 132] width 147 height 18
click at [524, 128] on input "16 Matte - Baby Announcement" at bounding box center [583, 132] width 147 height 18
type input "16pt Matte - Baby Announcement"
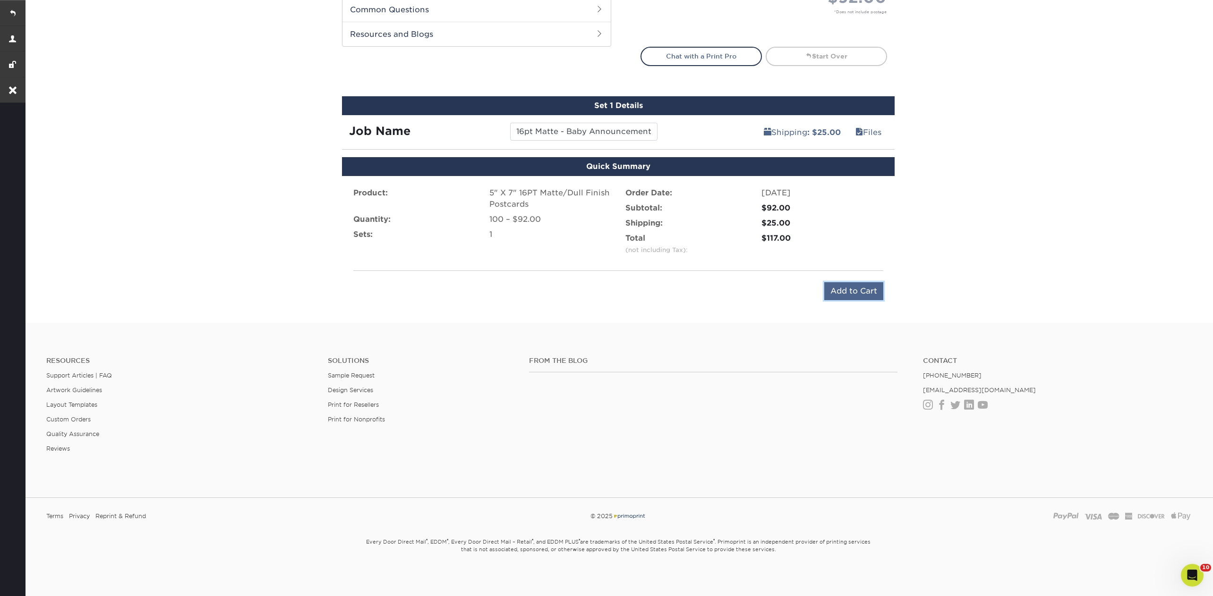
click at [851, 291] on input "Add to Cart" at bounding box center [853, 291] width 59 height 18
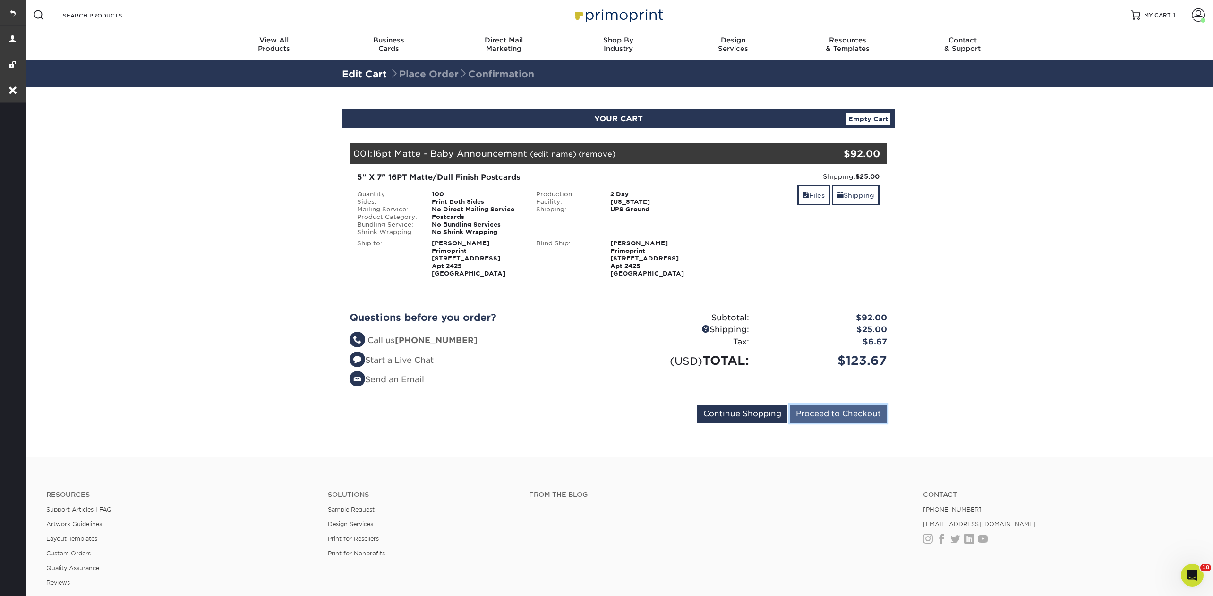
click at [830, 406] on input "Proceed to Checkout" at bounding box center [838, 414] width 97 height 18
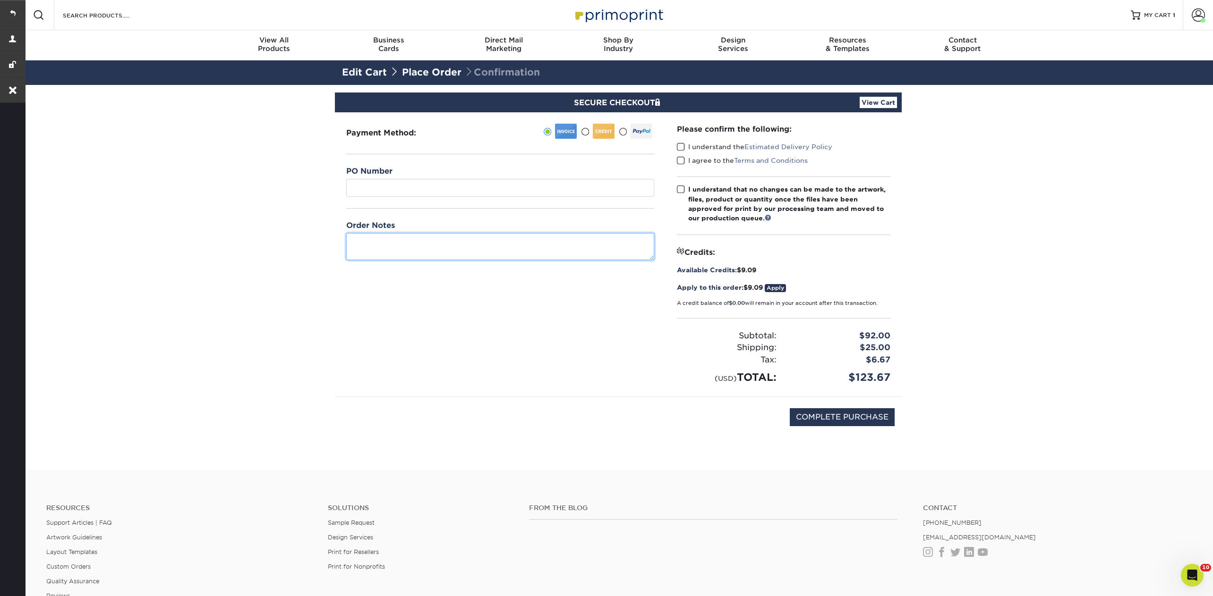
click at [442, 248] on textarea at bounding box center [500, 246] width 308 height 27
type textarea "See Jen M for file concerns"
click at [681, 146] on span at bounding box center [681, 147] width 8 height 9
click at [0, 0] on input "I understand the Estimated Delivery Policy" at bounding box center [0, 0] width 0 height 0
click at [681, 156] on span at bounding box center [681, 160] width 8 height 9
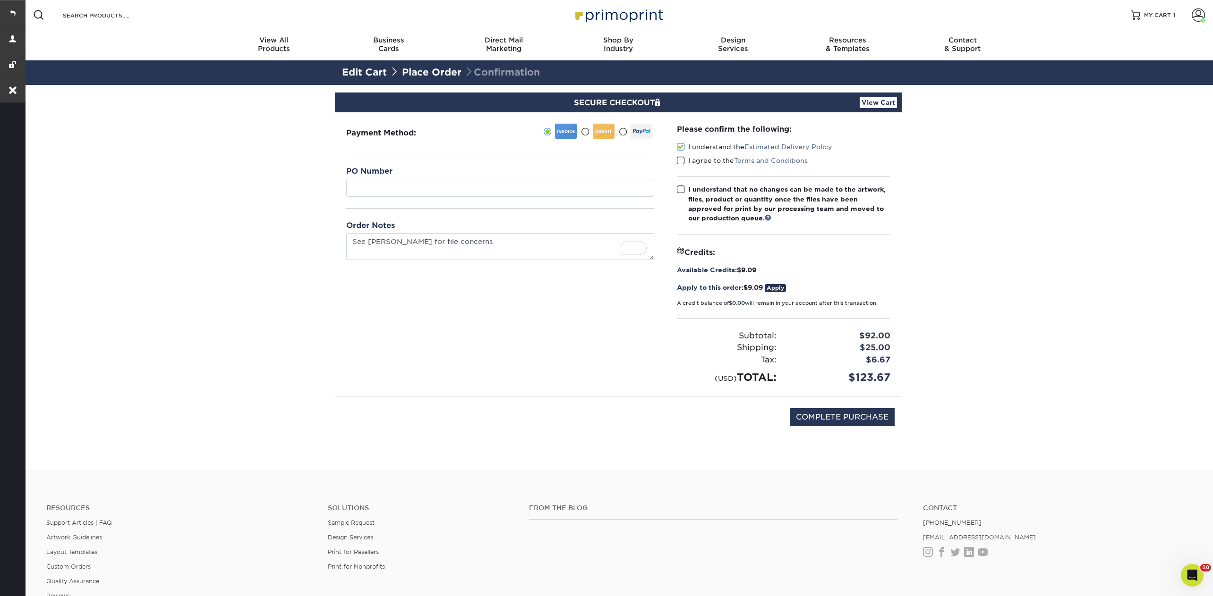
click at [0, 0] on input "I agree to the Terms and Conditions" at bounding box center [0, 0] width 0 height 0
click at [683, 187] on span at bounding box center [681, 189] width 8 height 9
click at [0, 0] on input "I understand that no changes can be made to the artwork, files, product or quan…" at bounding box center [0, 0] width 0 height 0
click at [844, 417] on input "COMPLETE PURCHASE" at bounding box center [842, 417] width 105 height 18
type input "PROCESSING, PLEASE WAIT..."
